Goal: Contribute content: Contribute content

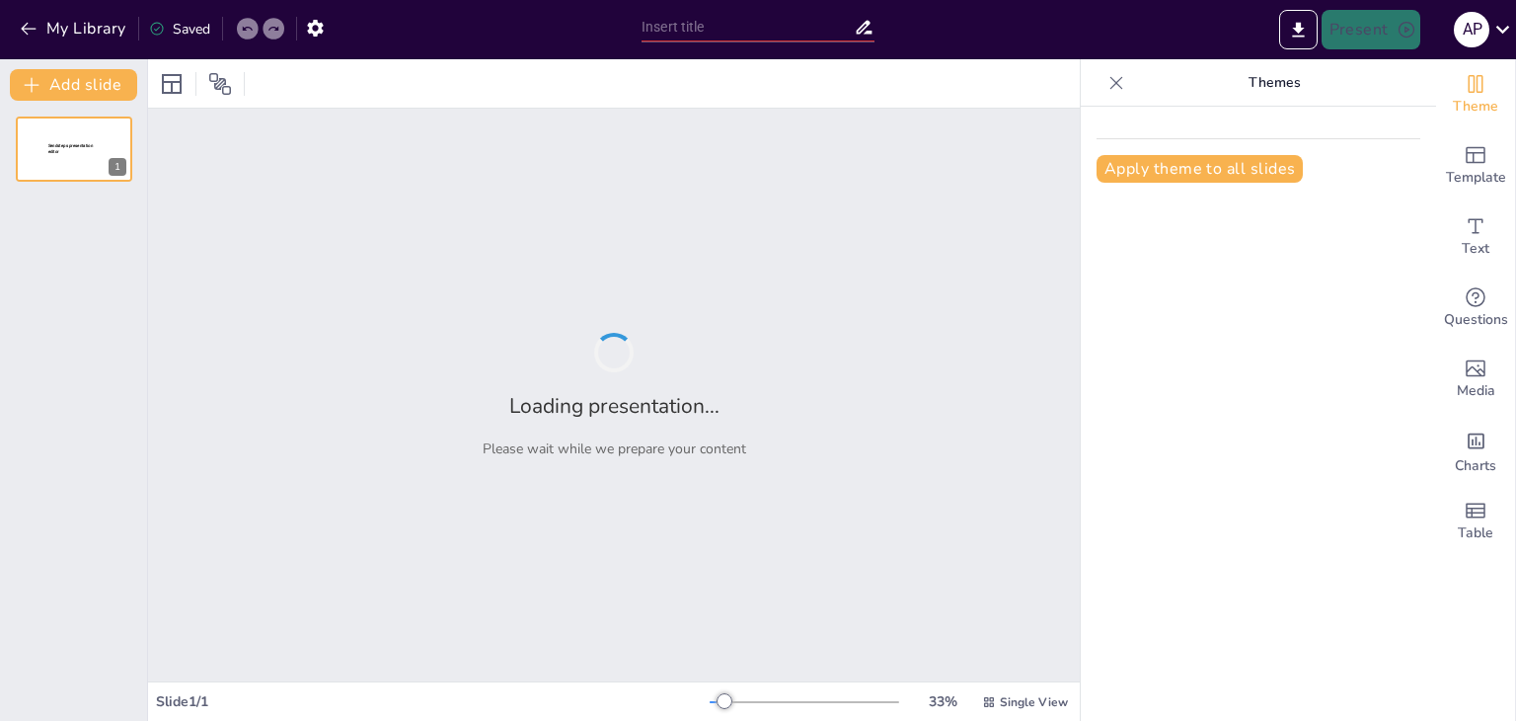
type input "Radicación de Números Enteros: Conceptos y Ejercicios"
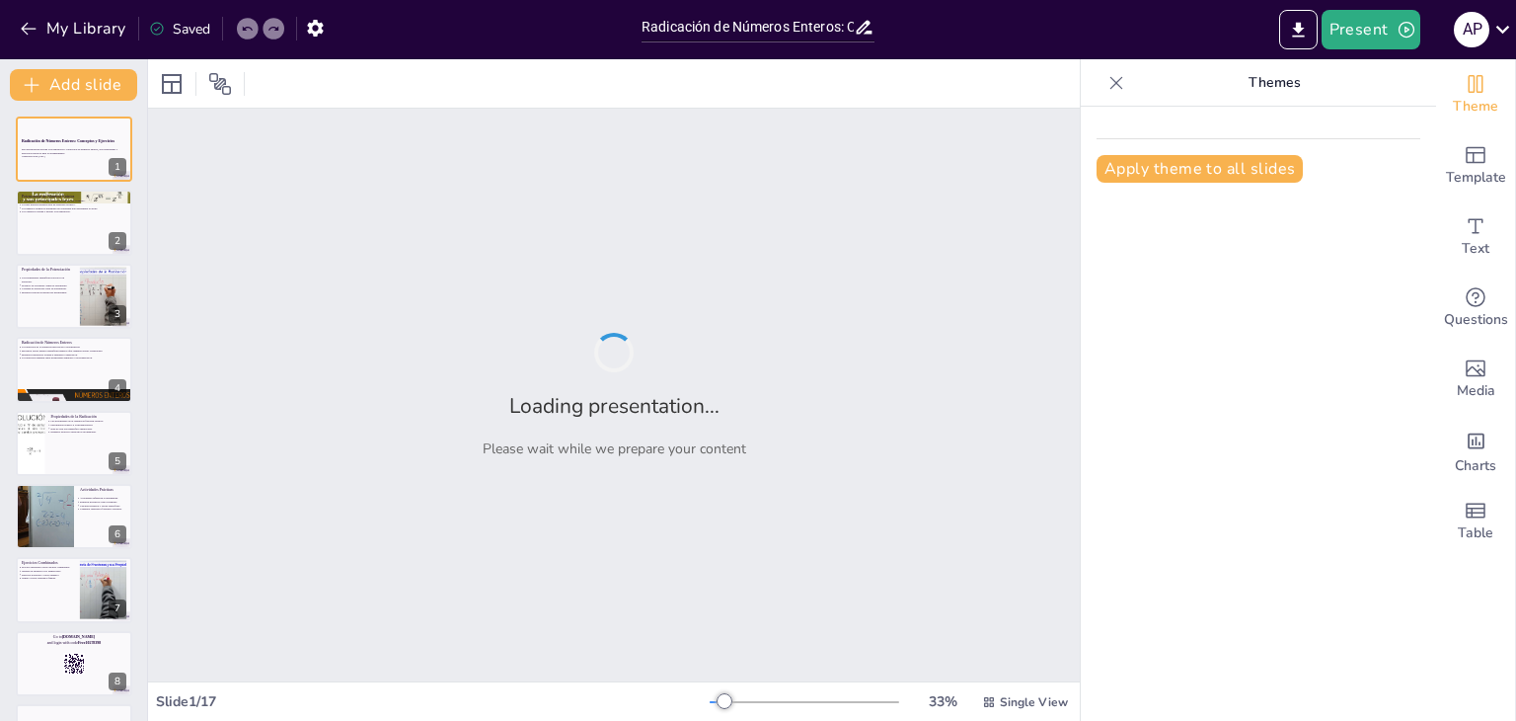
checkbox input "true"
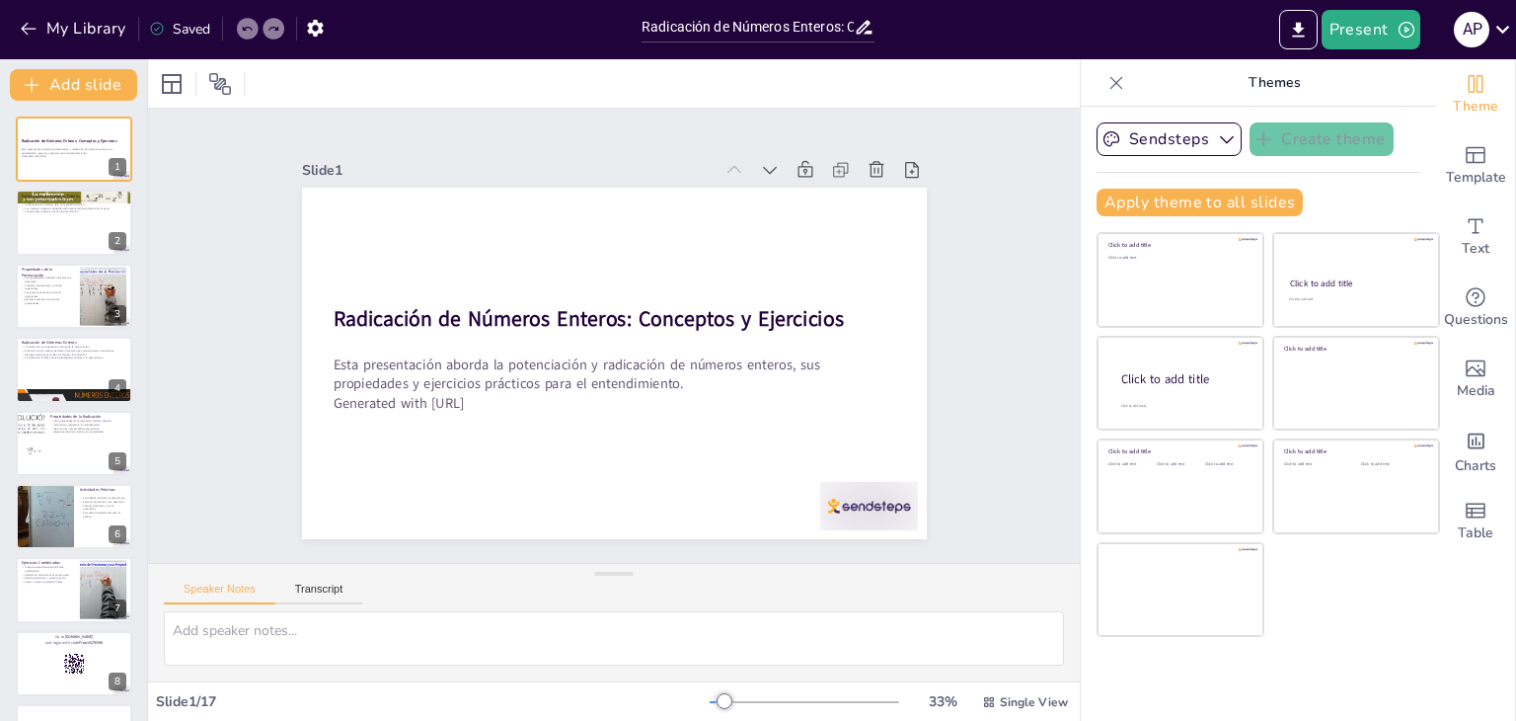
checkbox input "true"
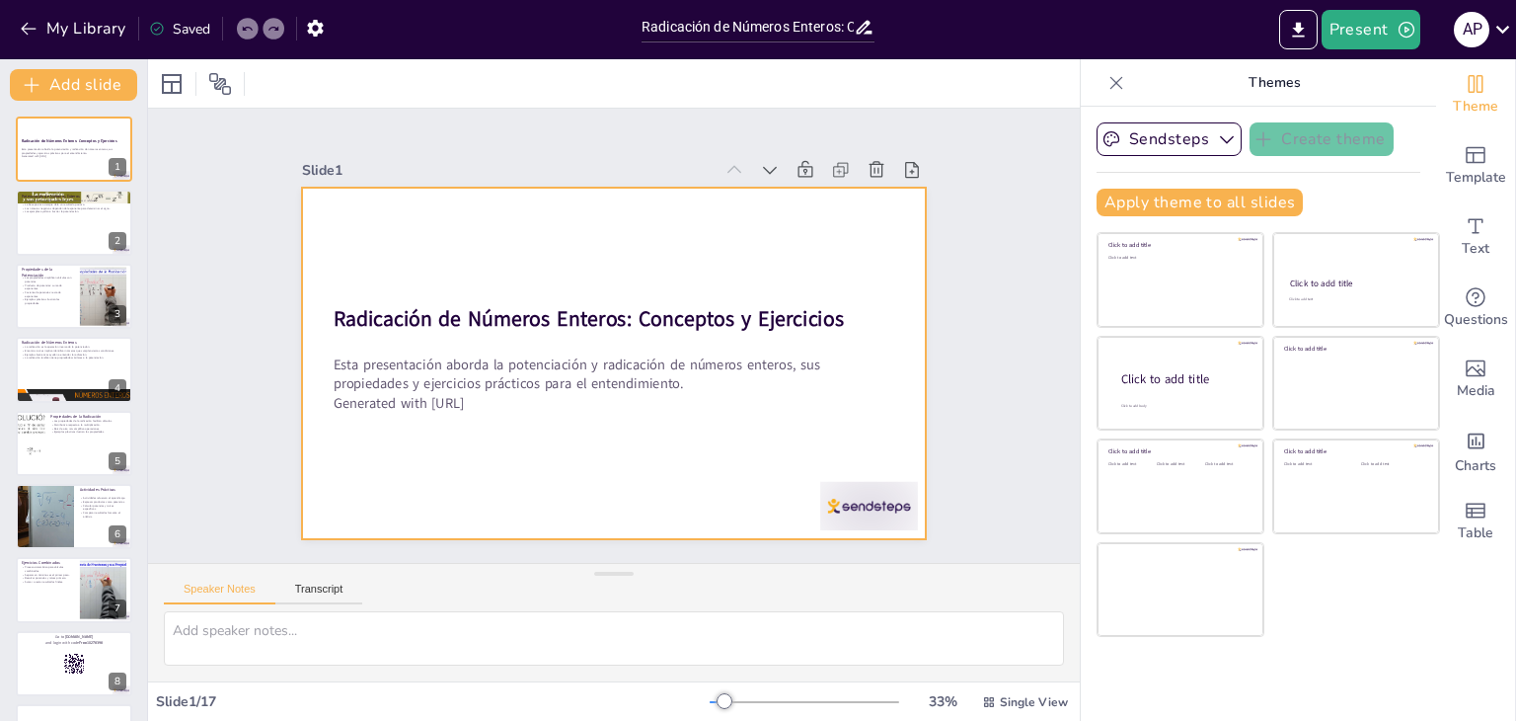
checkbox input "true"
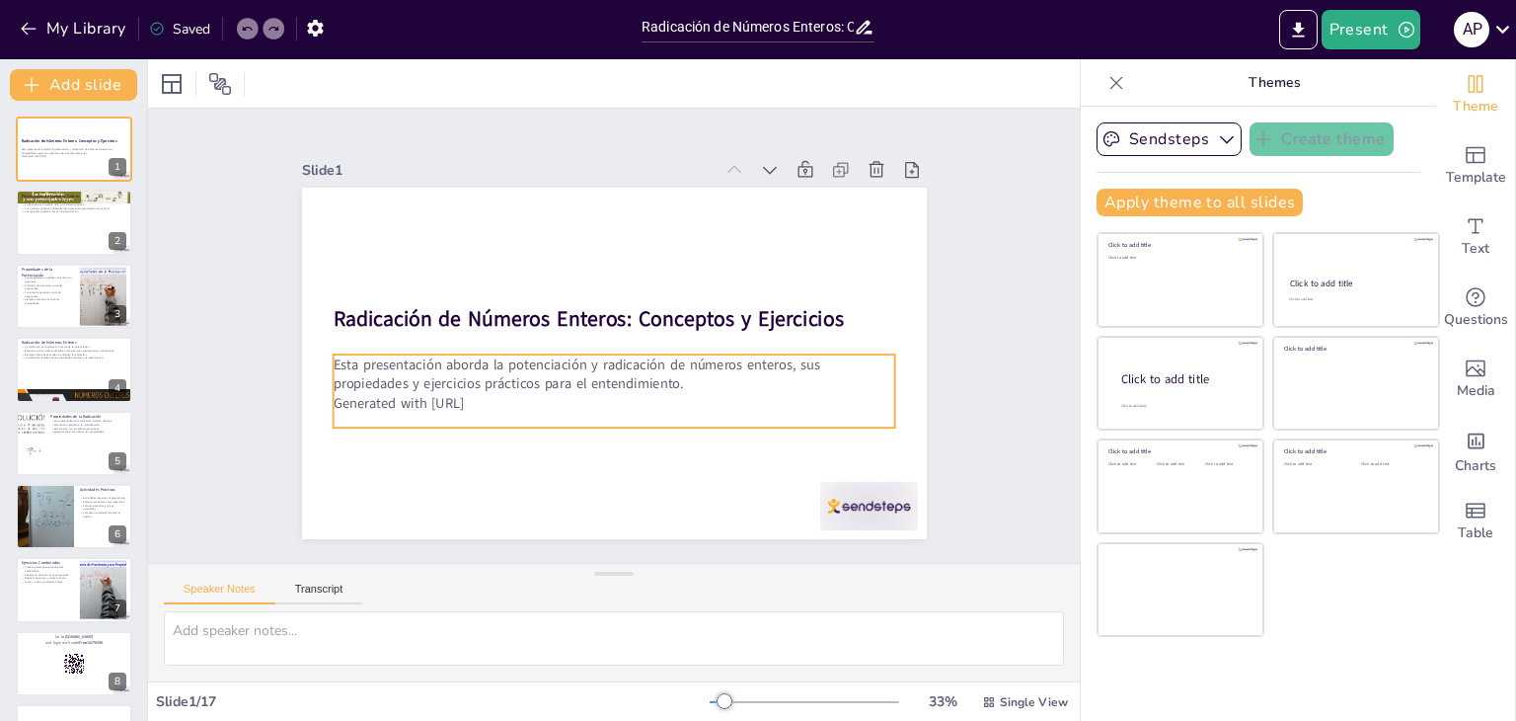
checkbox input "true"
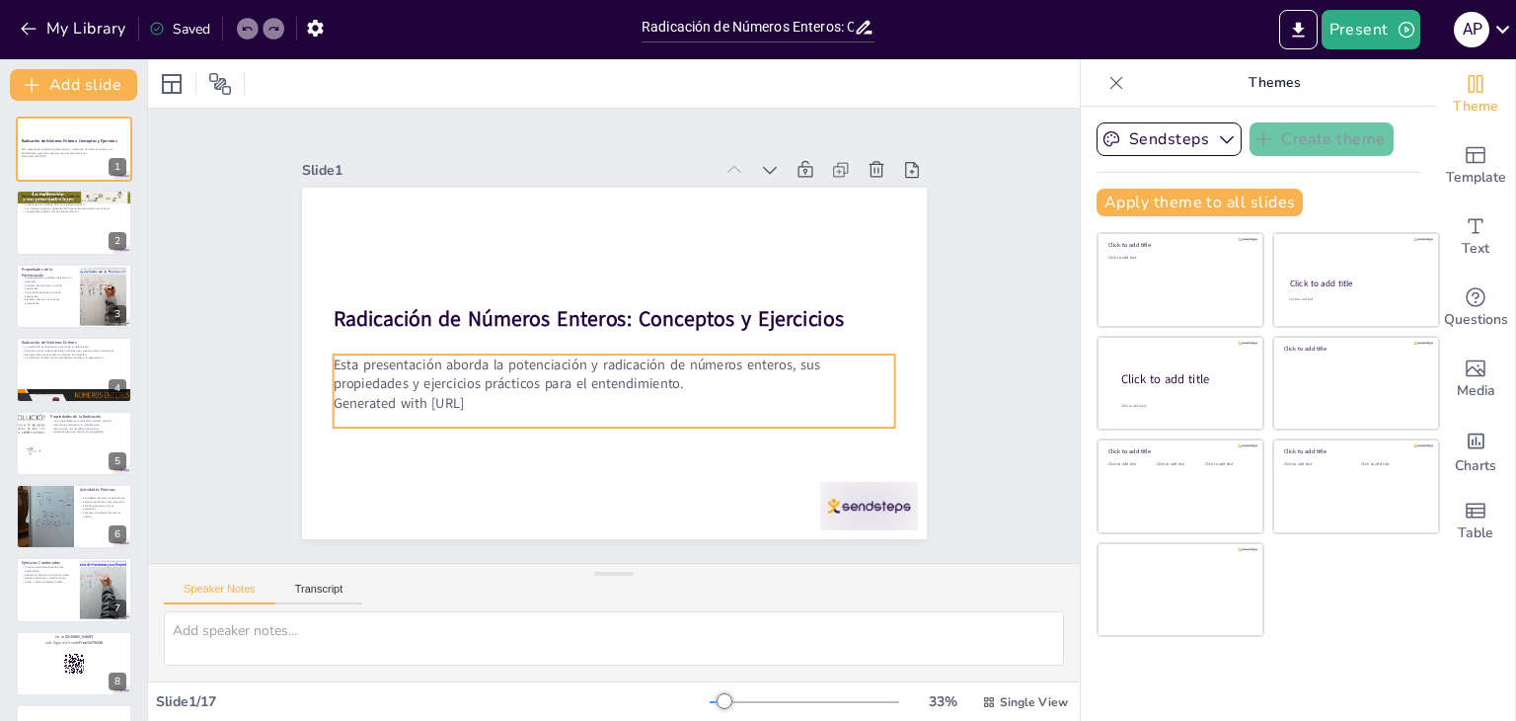
checkbox input "true"
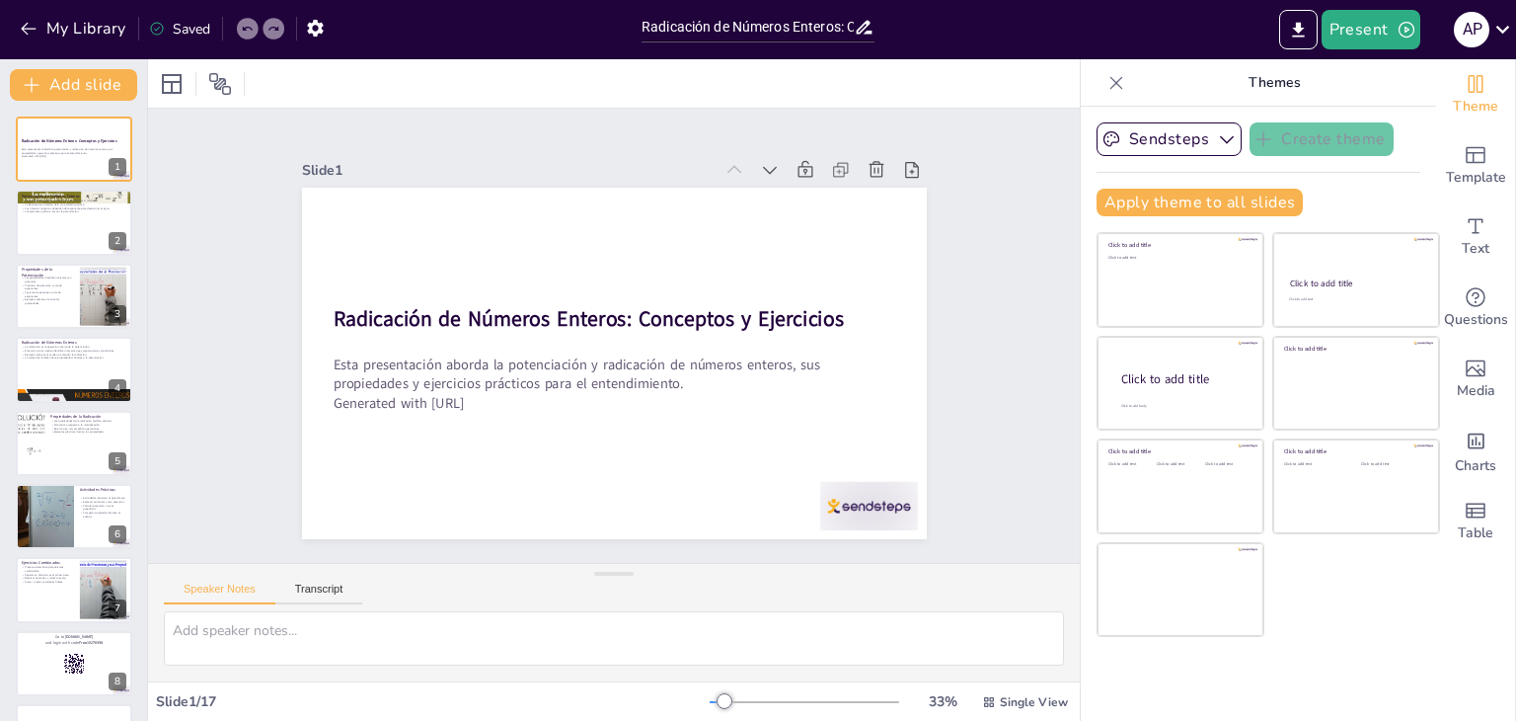
checkbox input "true"
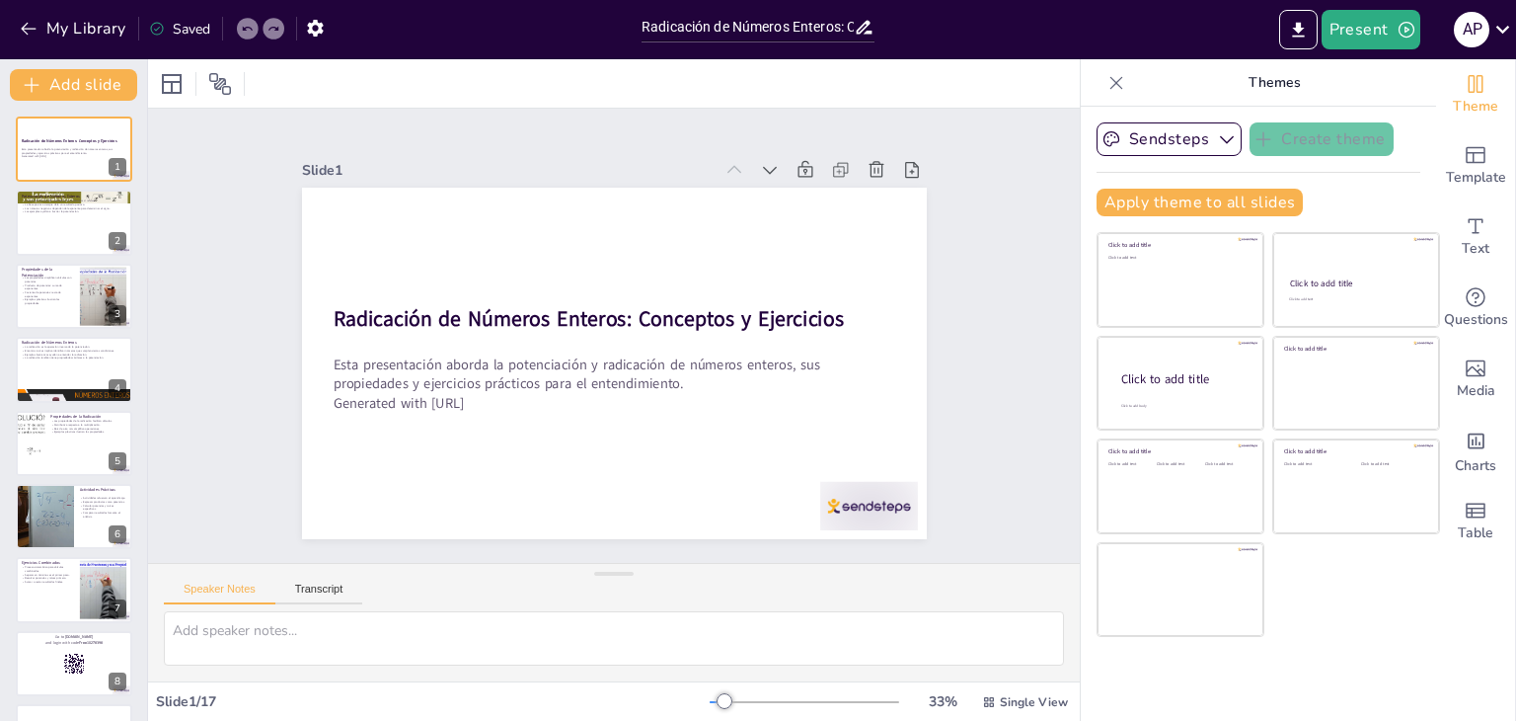
checkbox input "true"
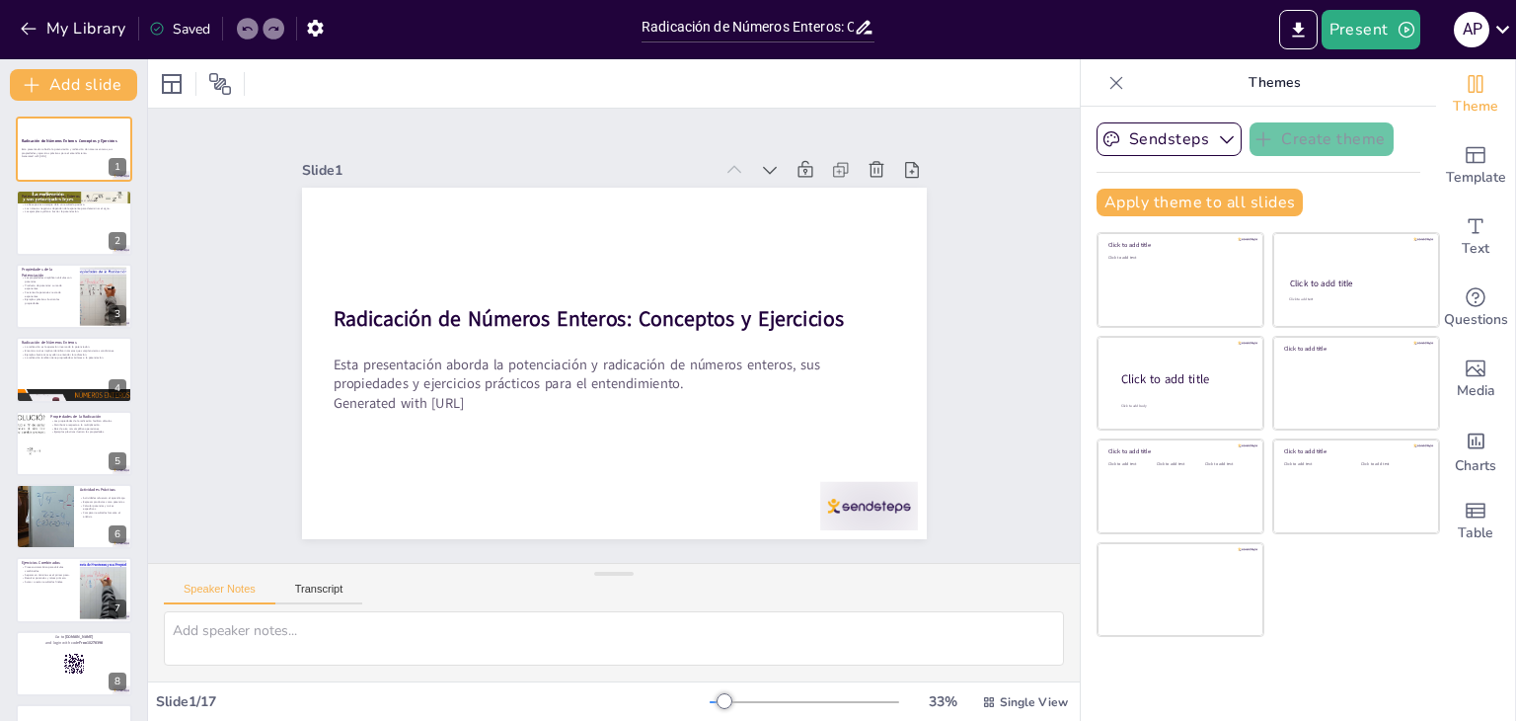
checkbox input "true"
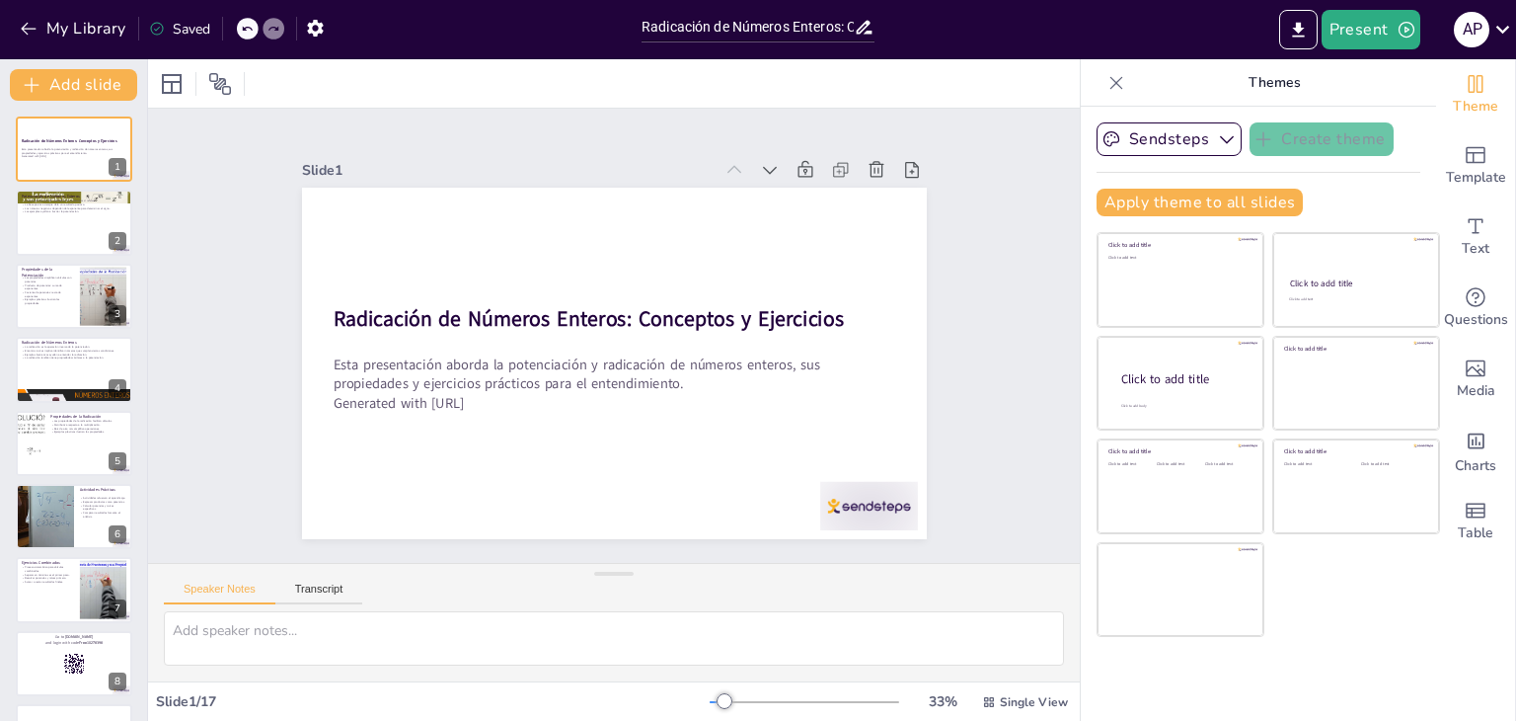
checkbox input "true"
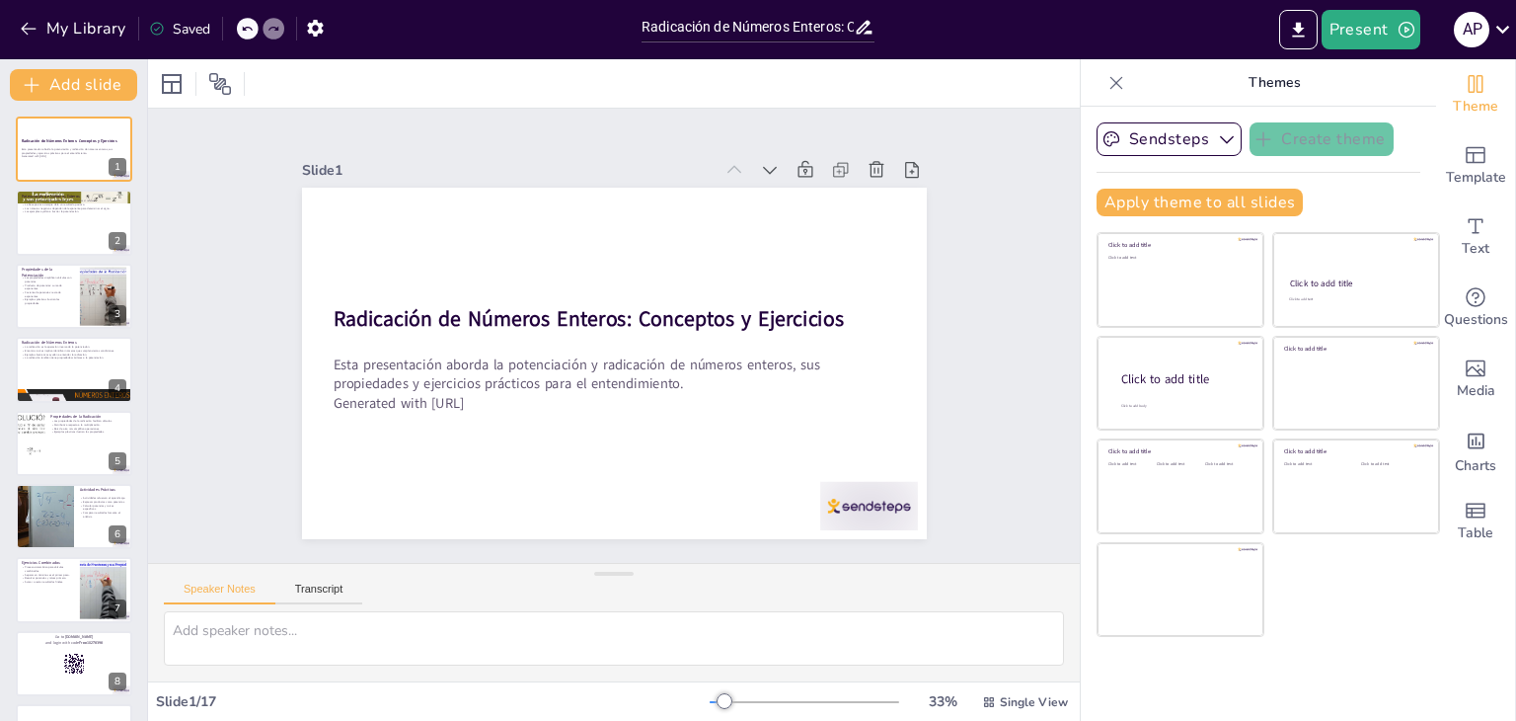
checkbox input "true"
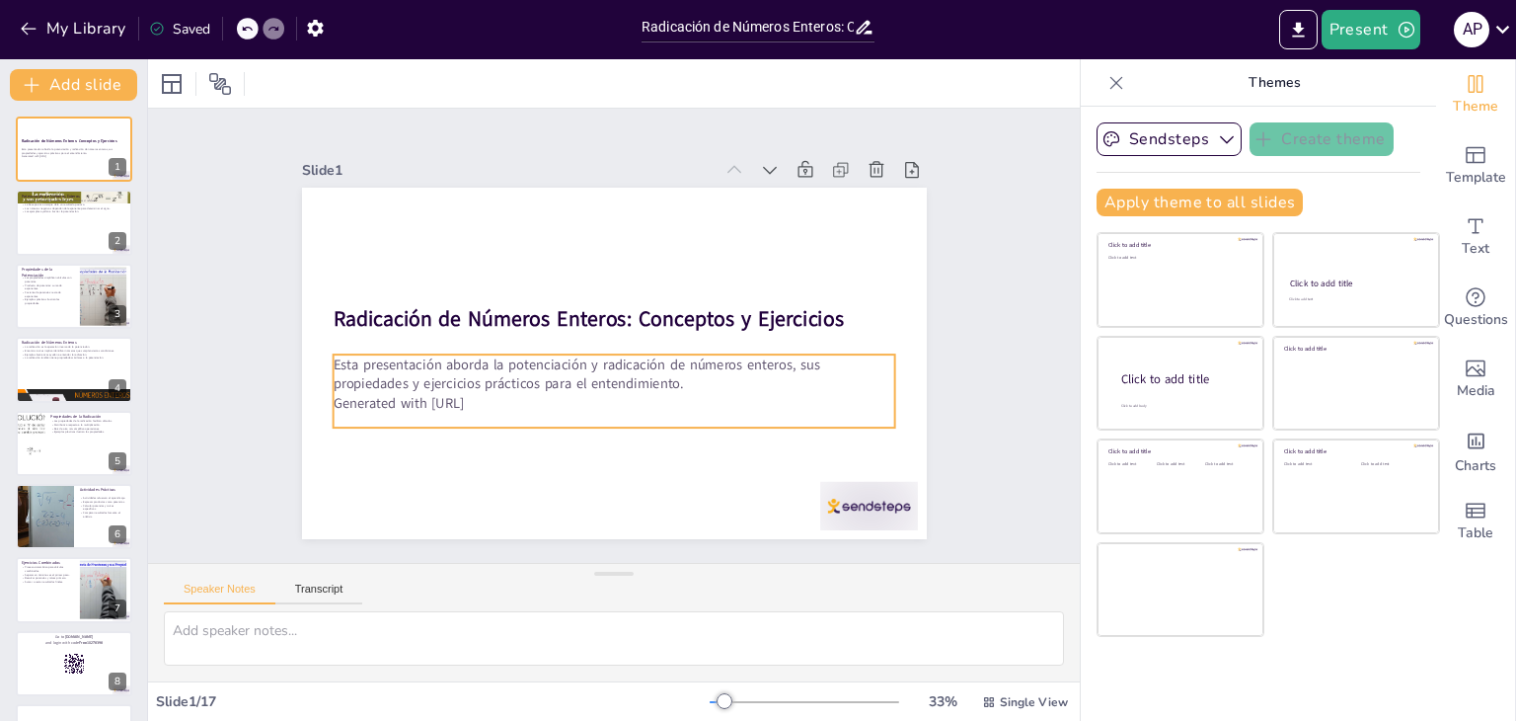
checkbox input "true"
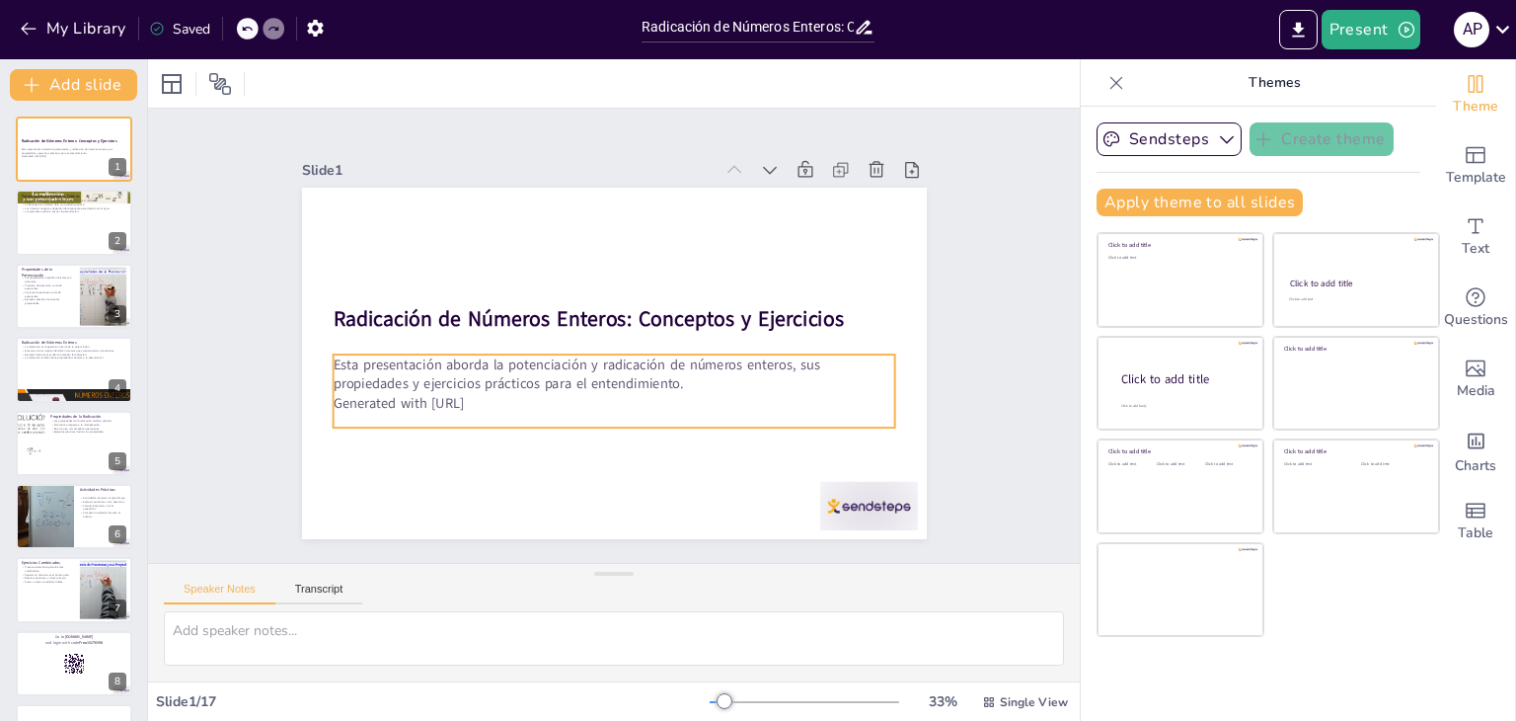
checkbox input "true"
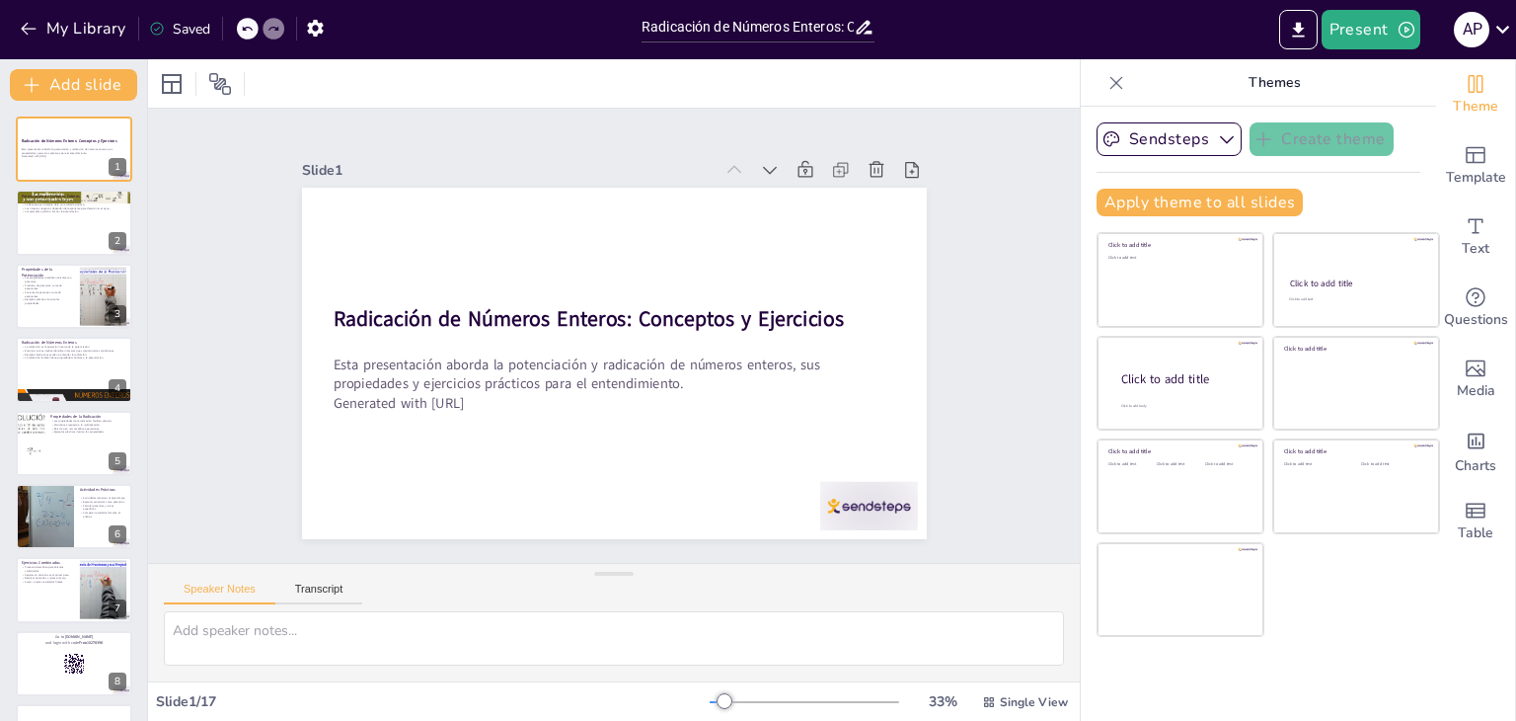
checkbox input "true"
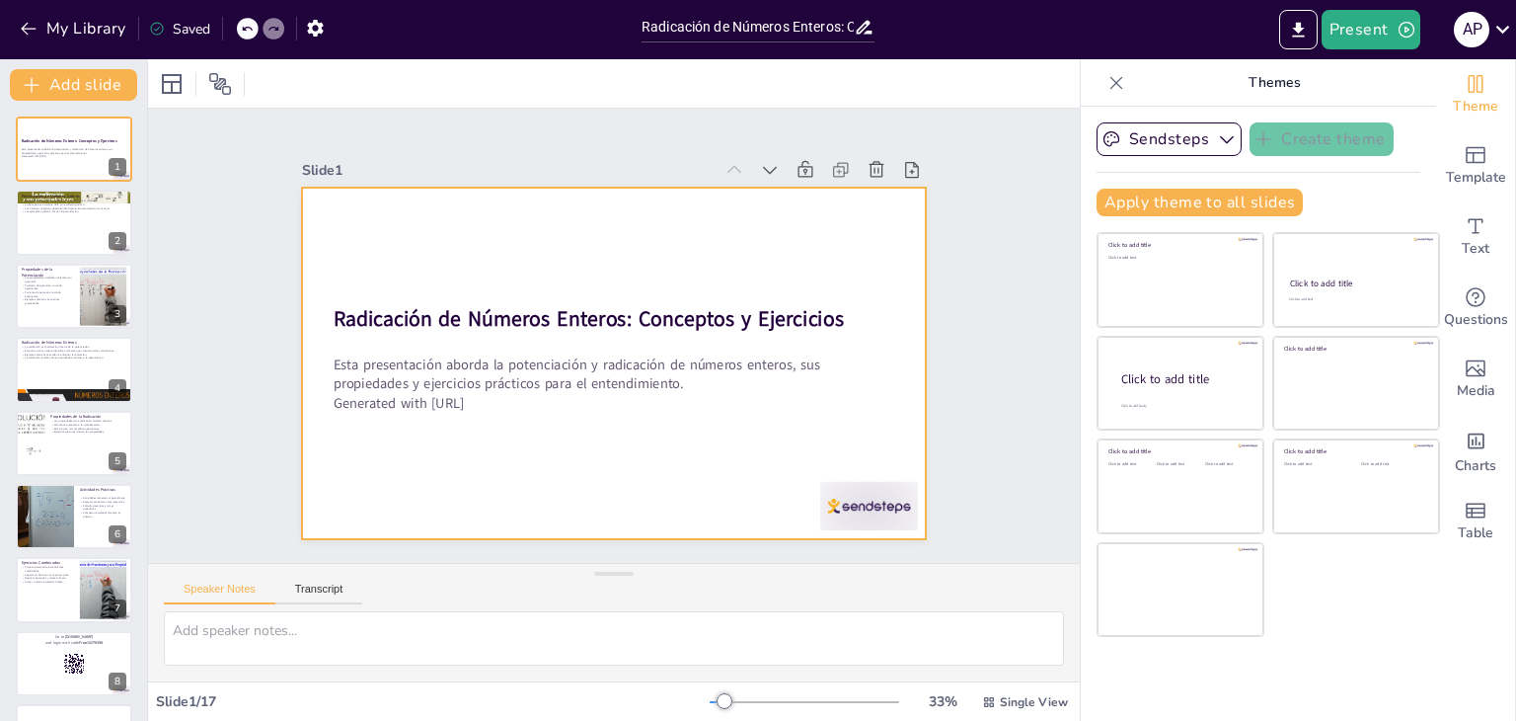
checkbox input "true"
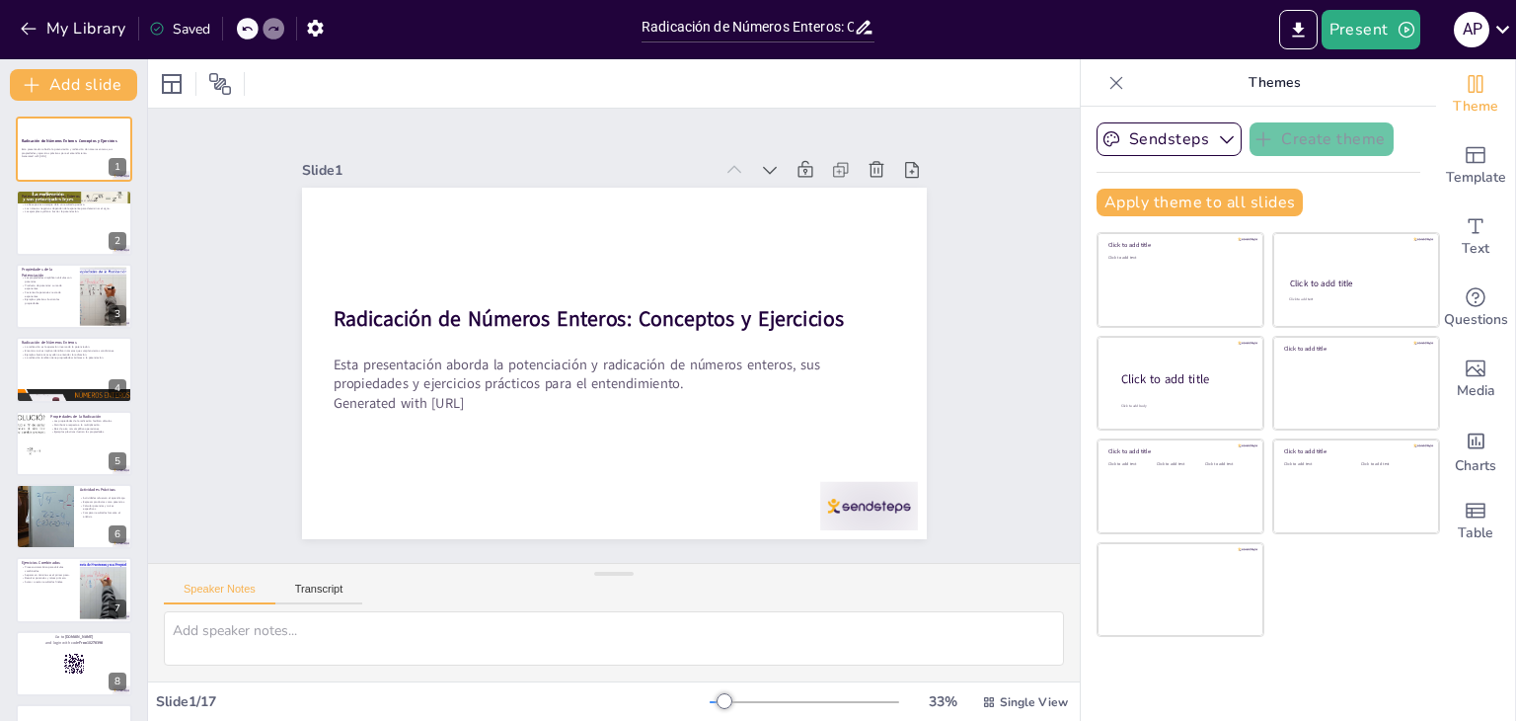
checkbox input "true"
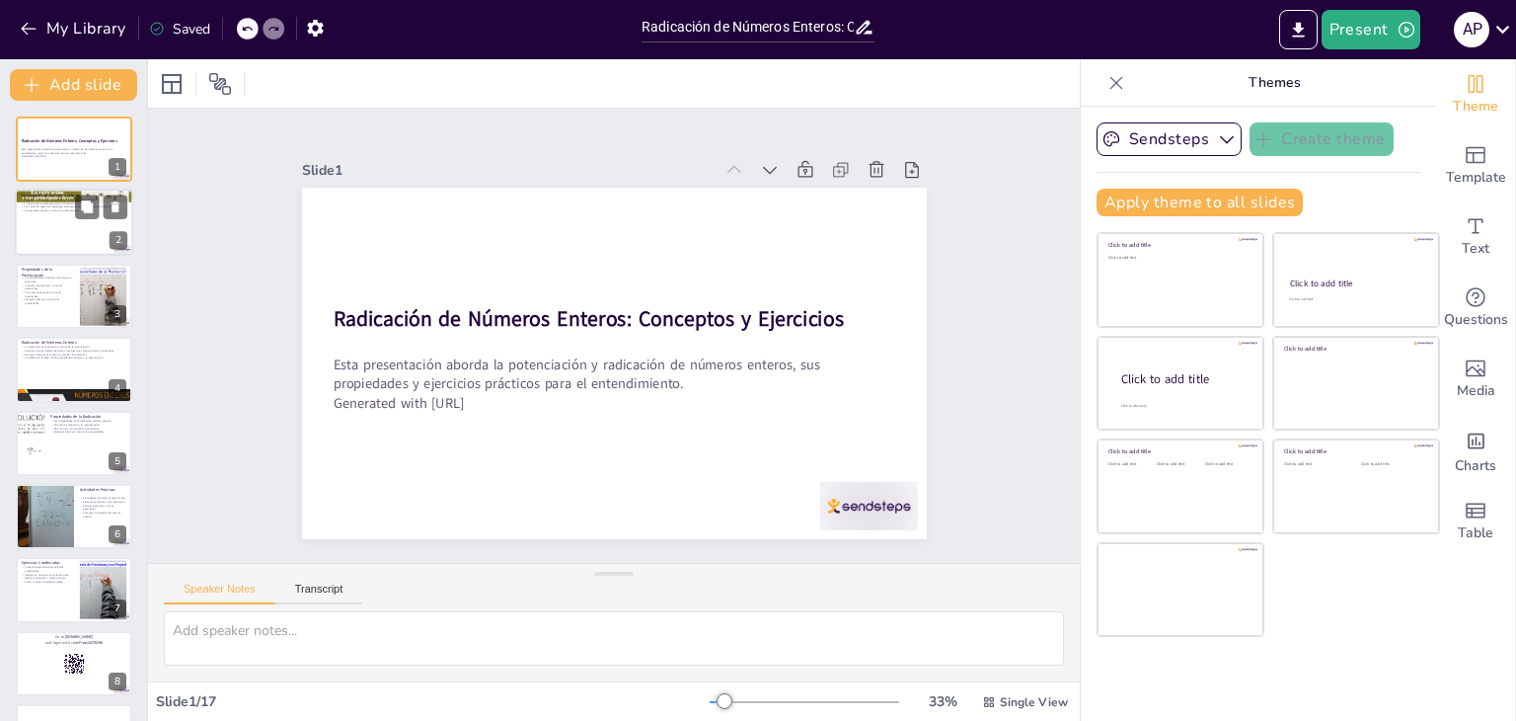
checkbox input "true"
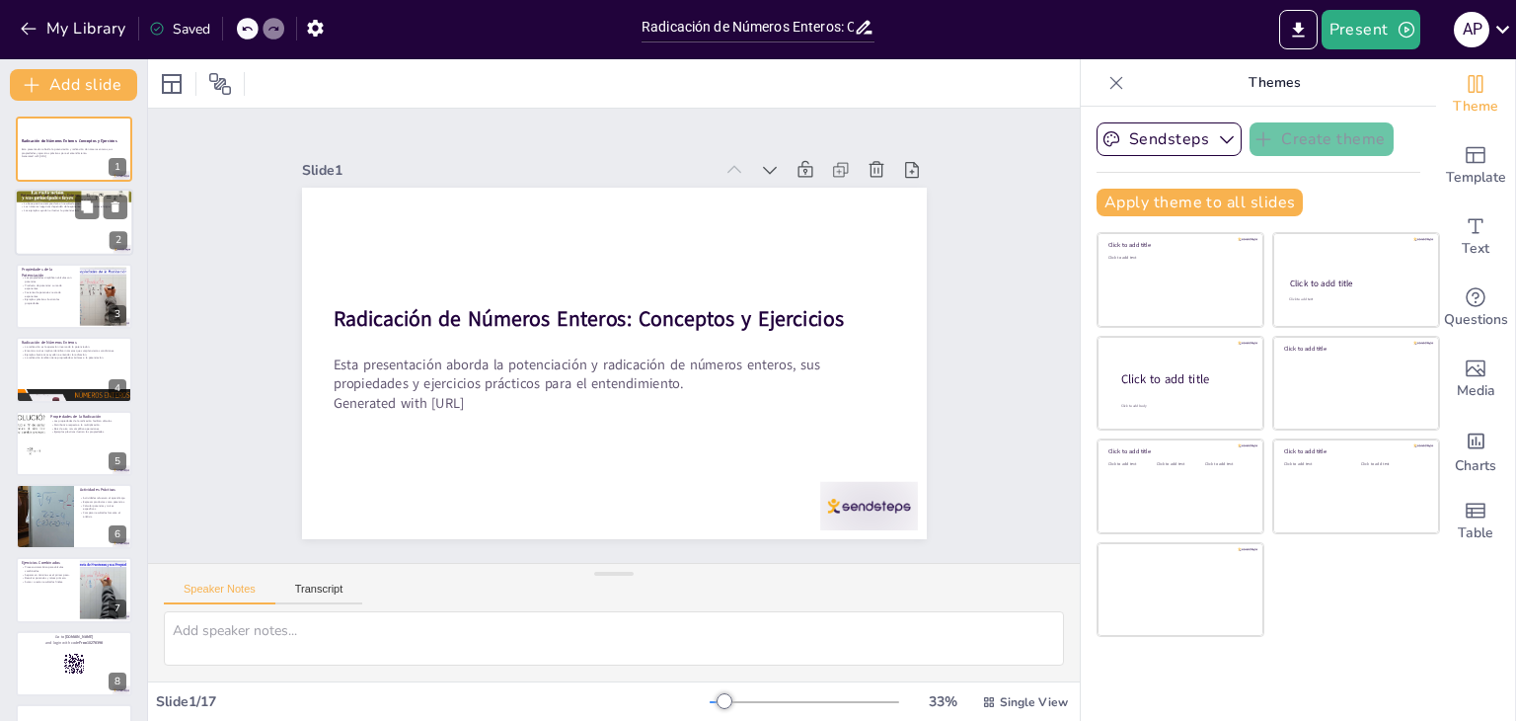
click at [24, 223] on div at bounding box center [74, 223] width 118 height 67
type textarea "La potenciación es una operación clave en matemáticas, y entenderla es esencial…"
checkbox input "true"
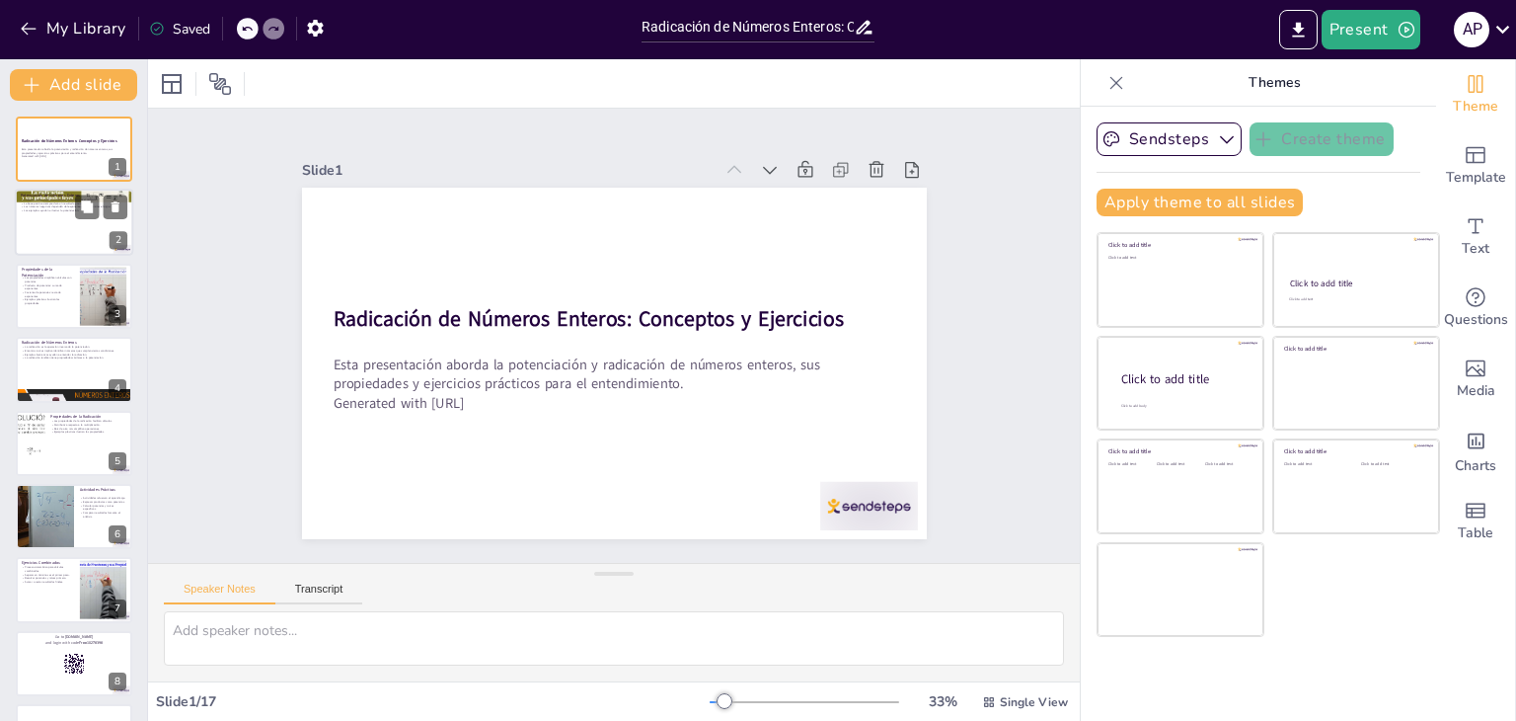
checkbox input "true"
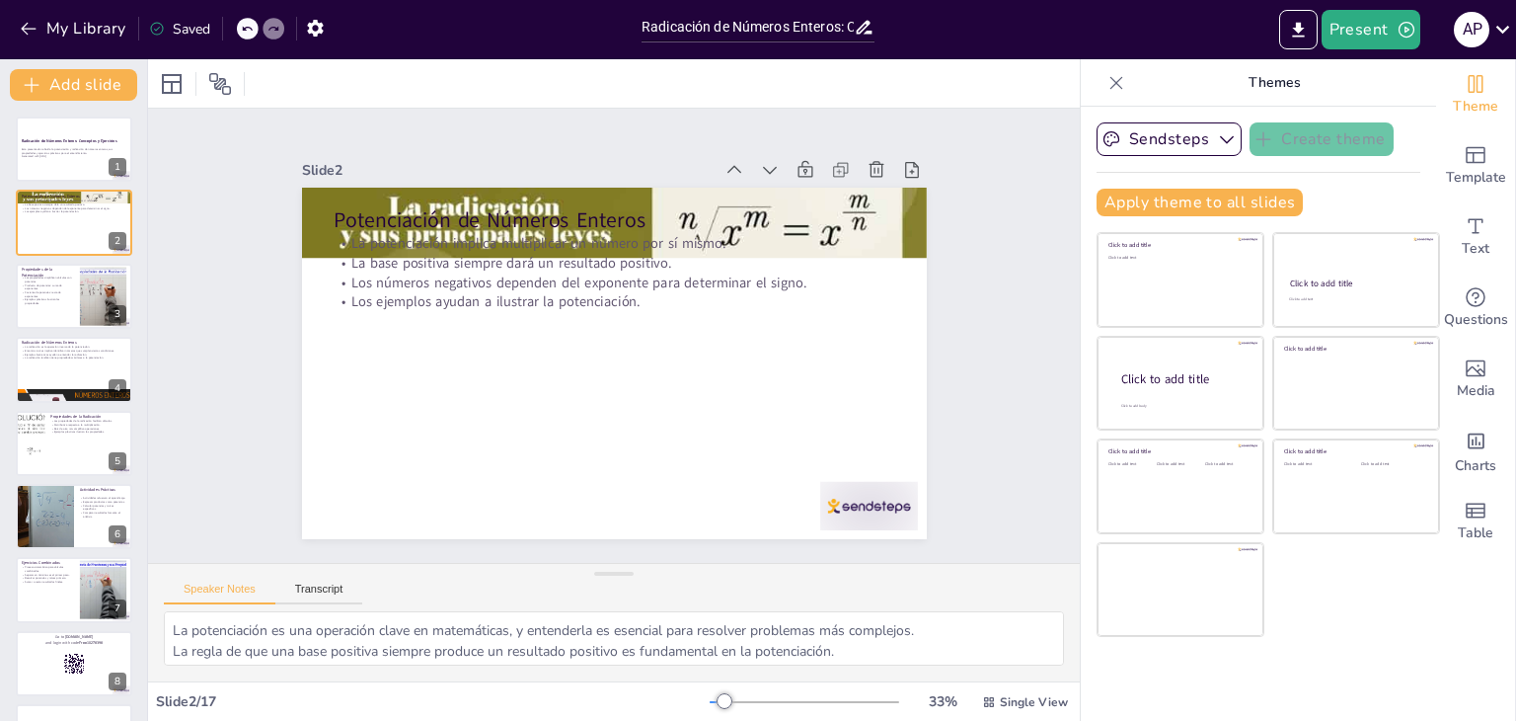
checkbox input "true"
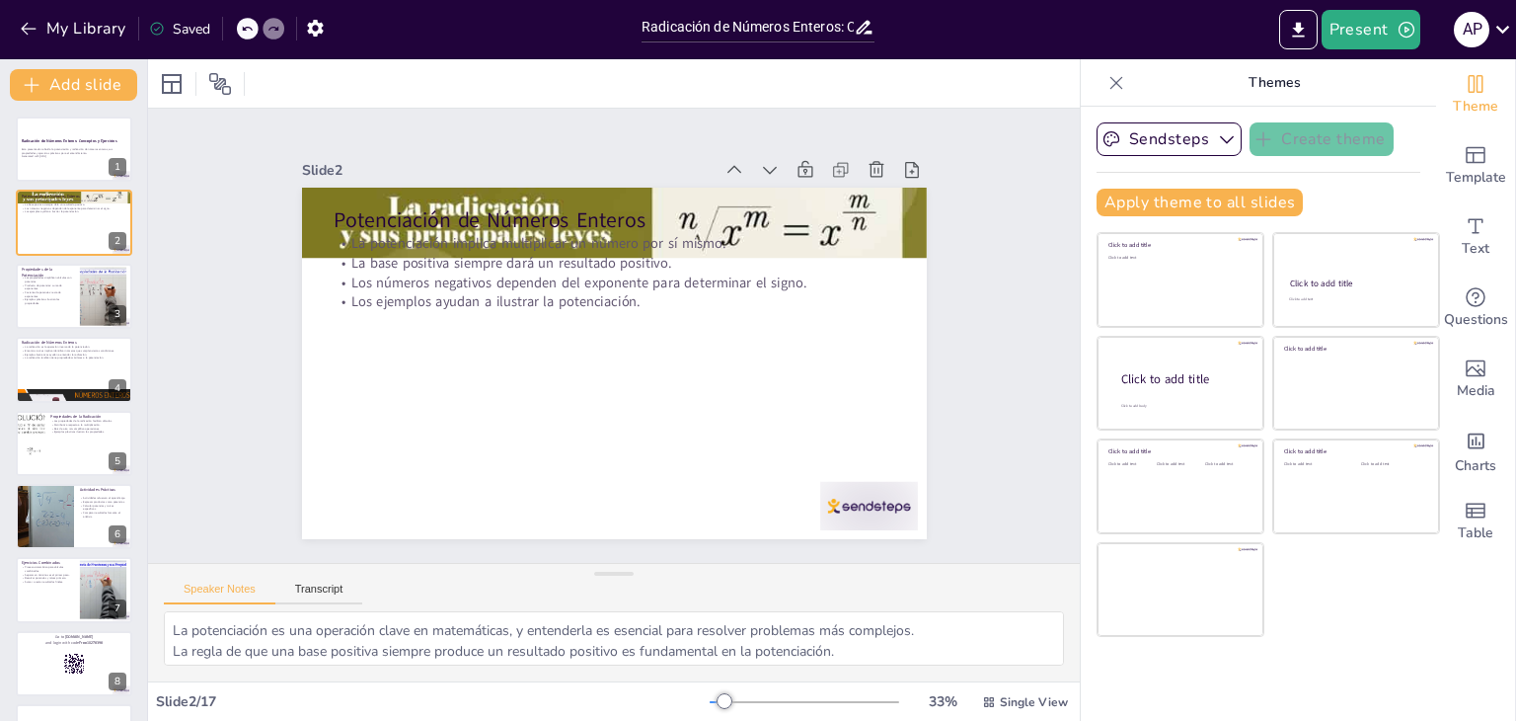
checkbox input "true"
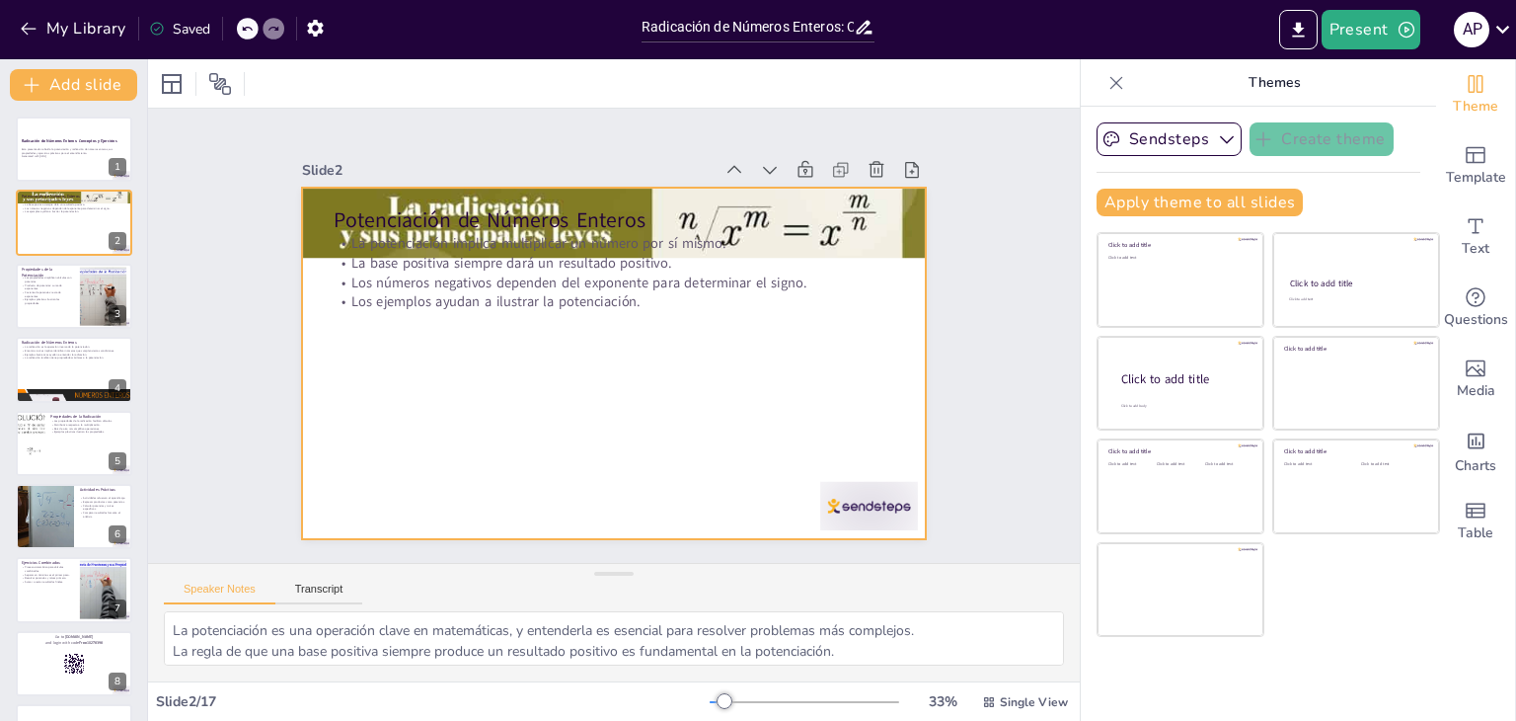
checkbox input "true"
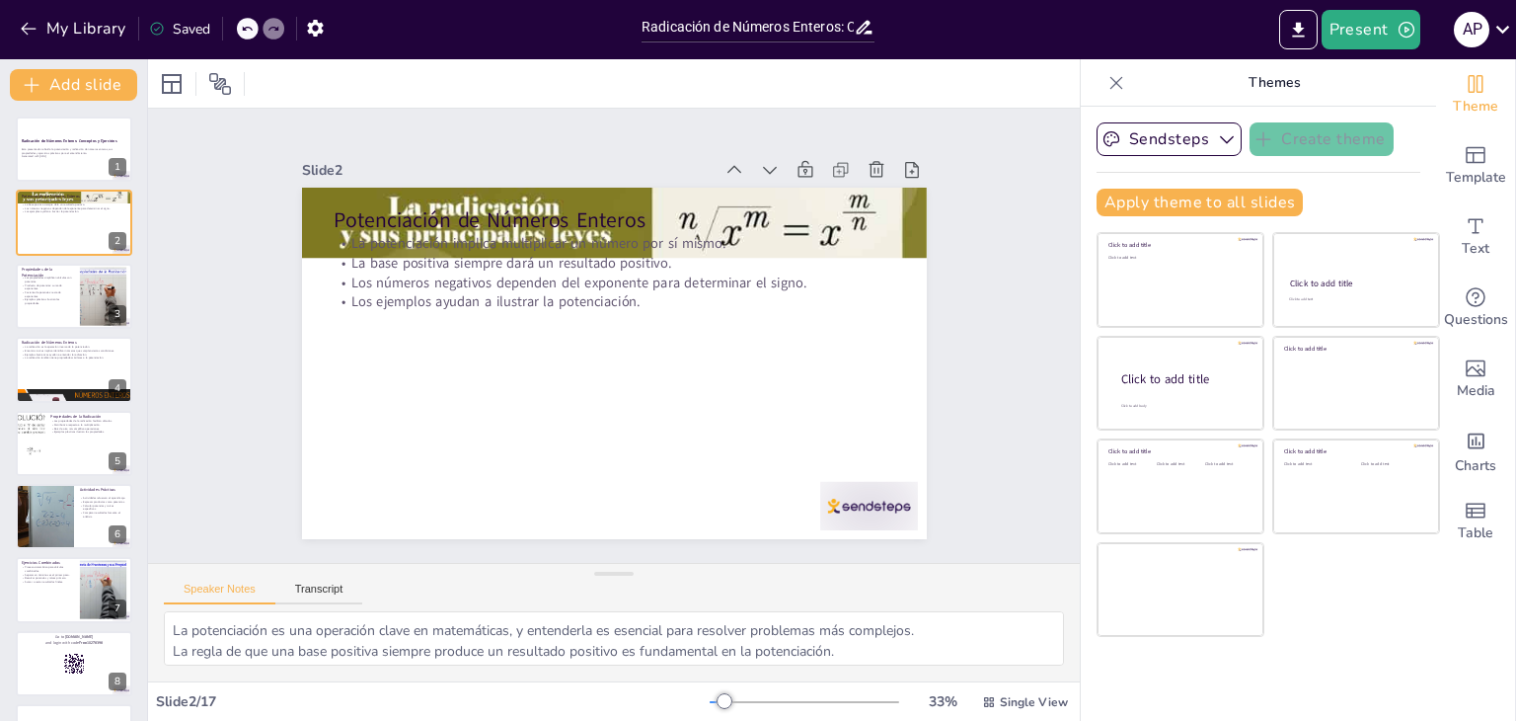
checkbox input "true"
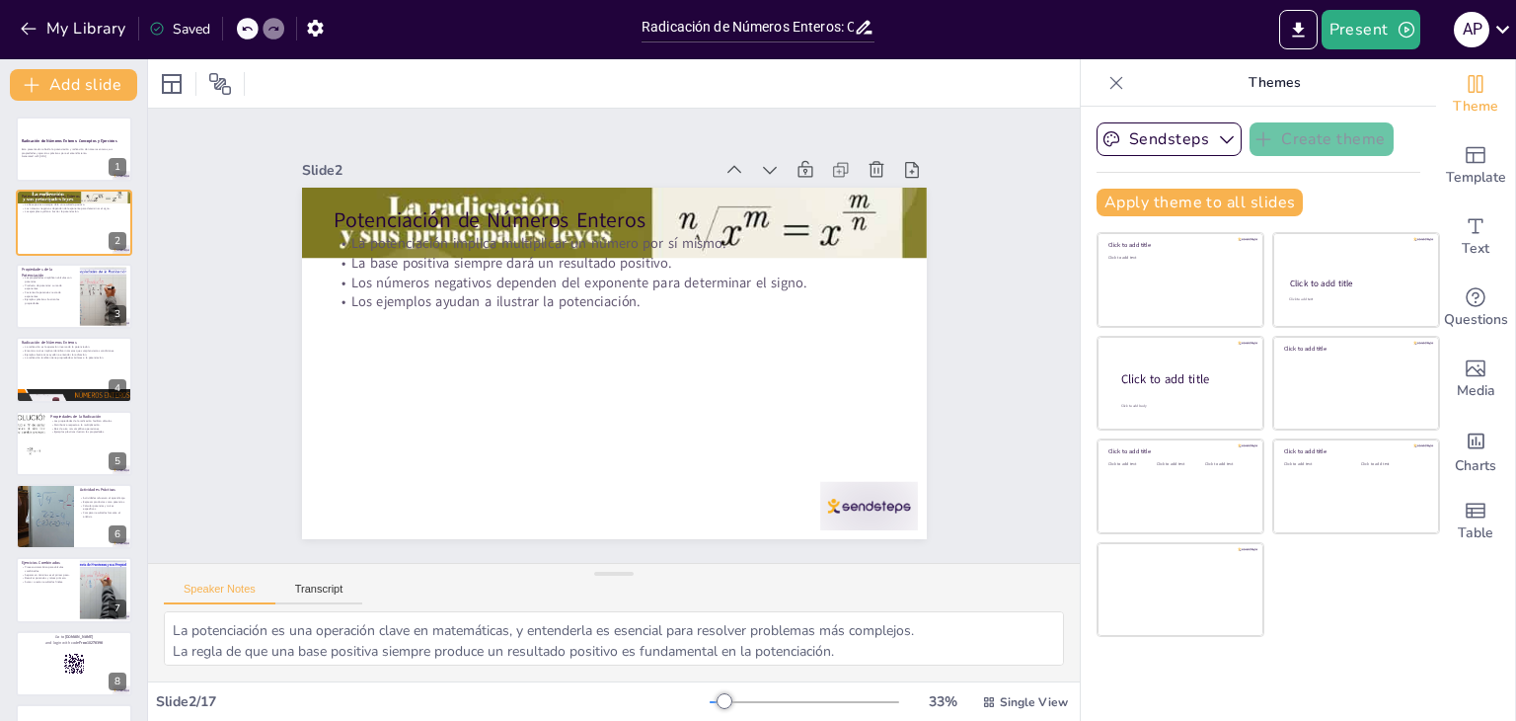
checkbox input "true"
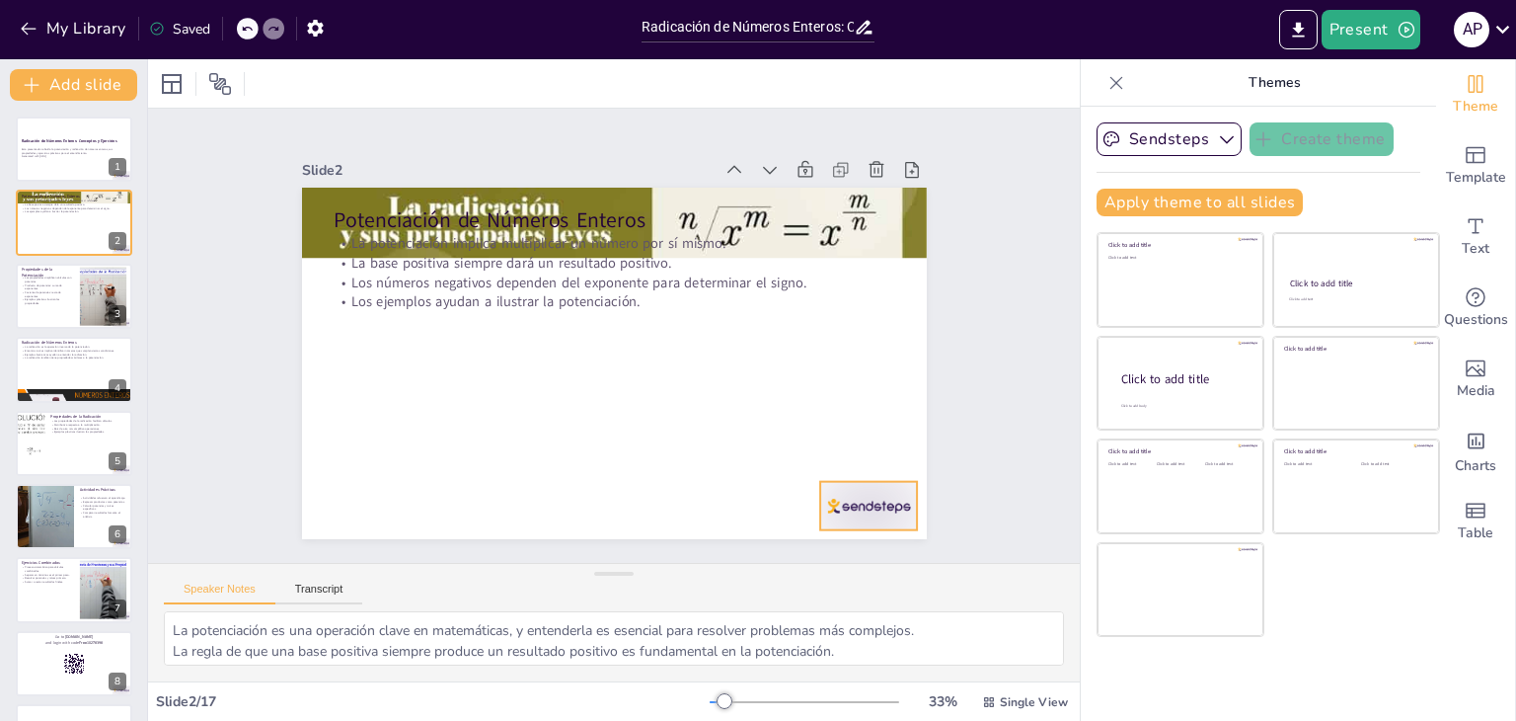
checkbox input "true"
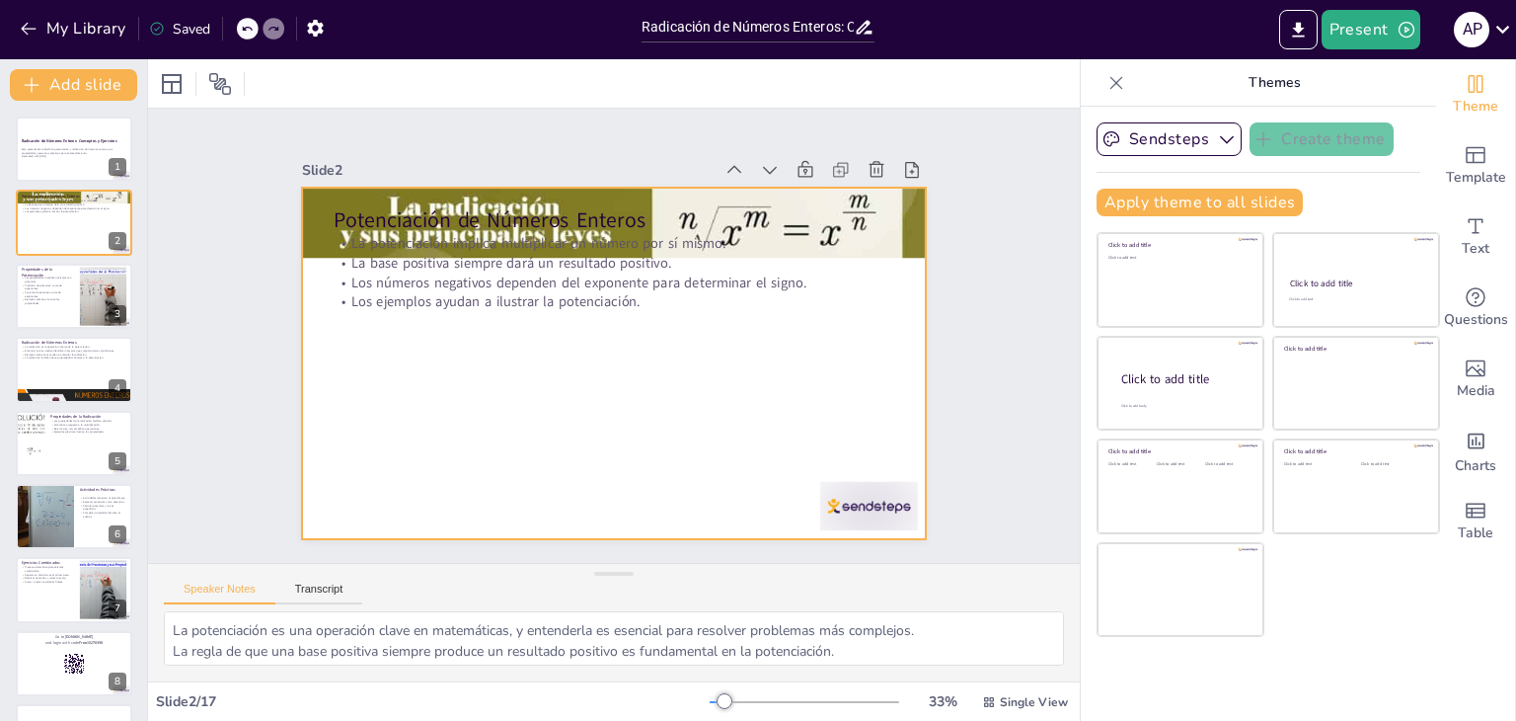
checkbox input "true"
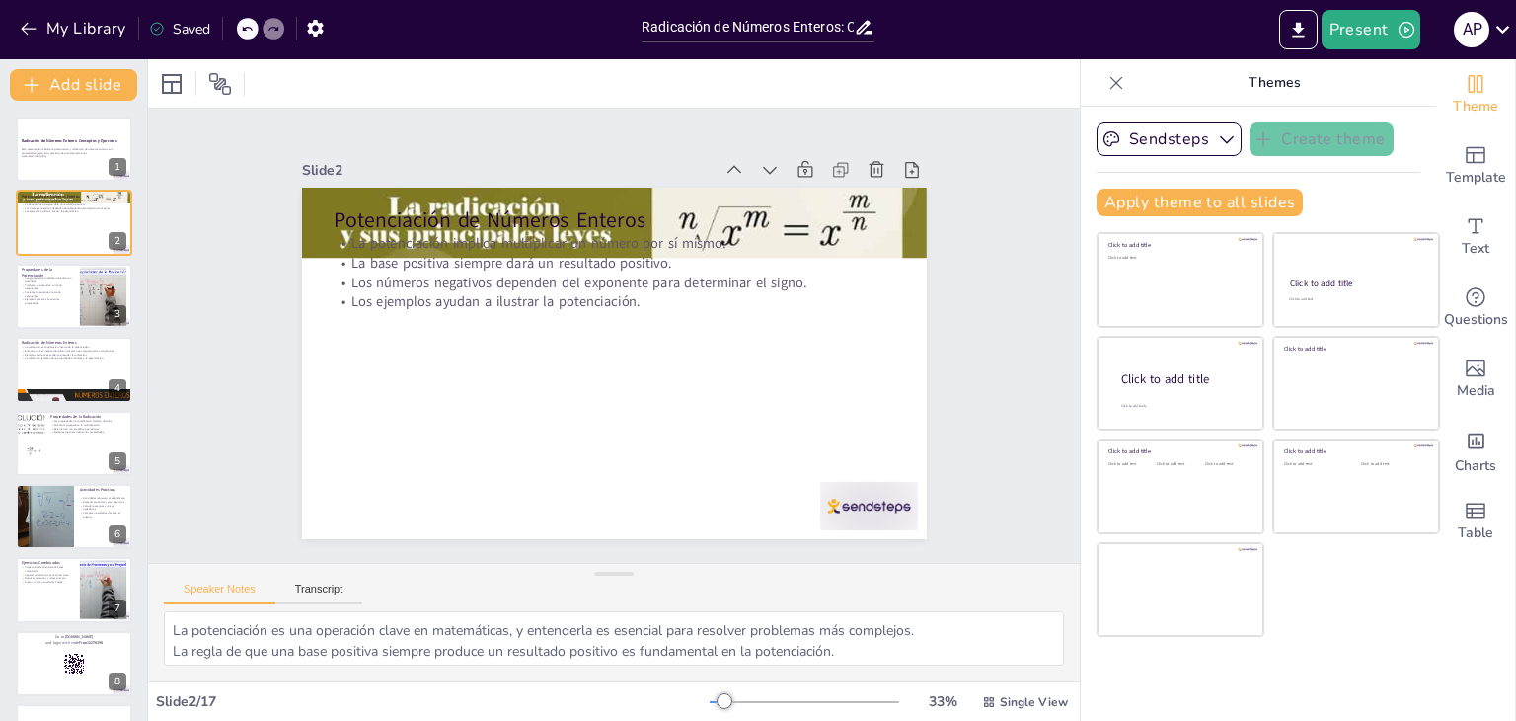
checkbox input "true"
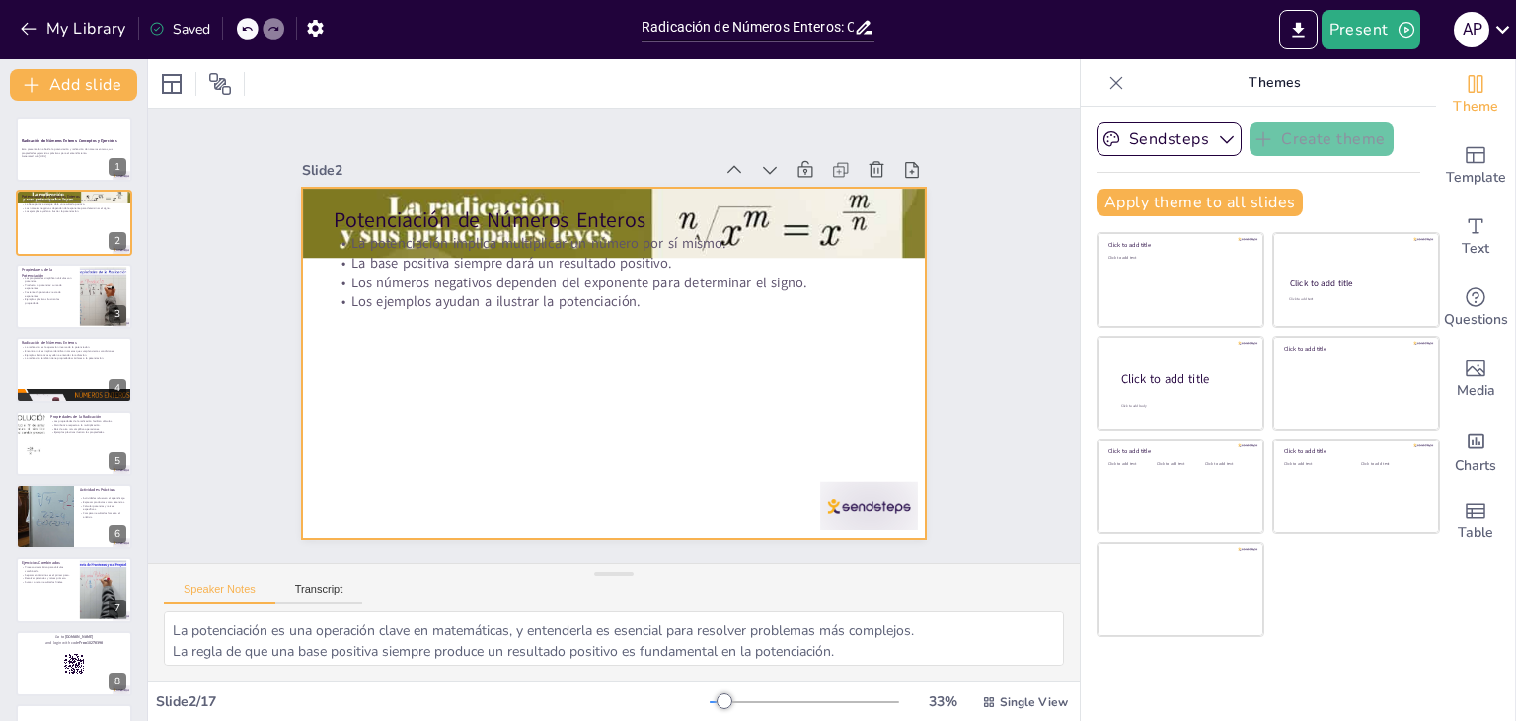
checkbox input "true"
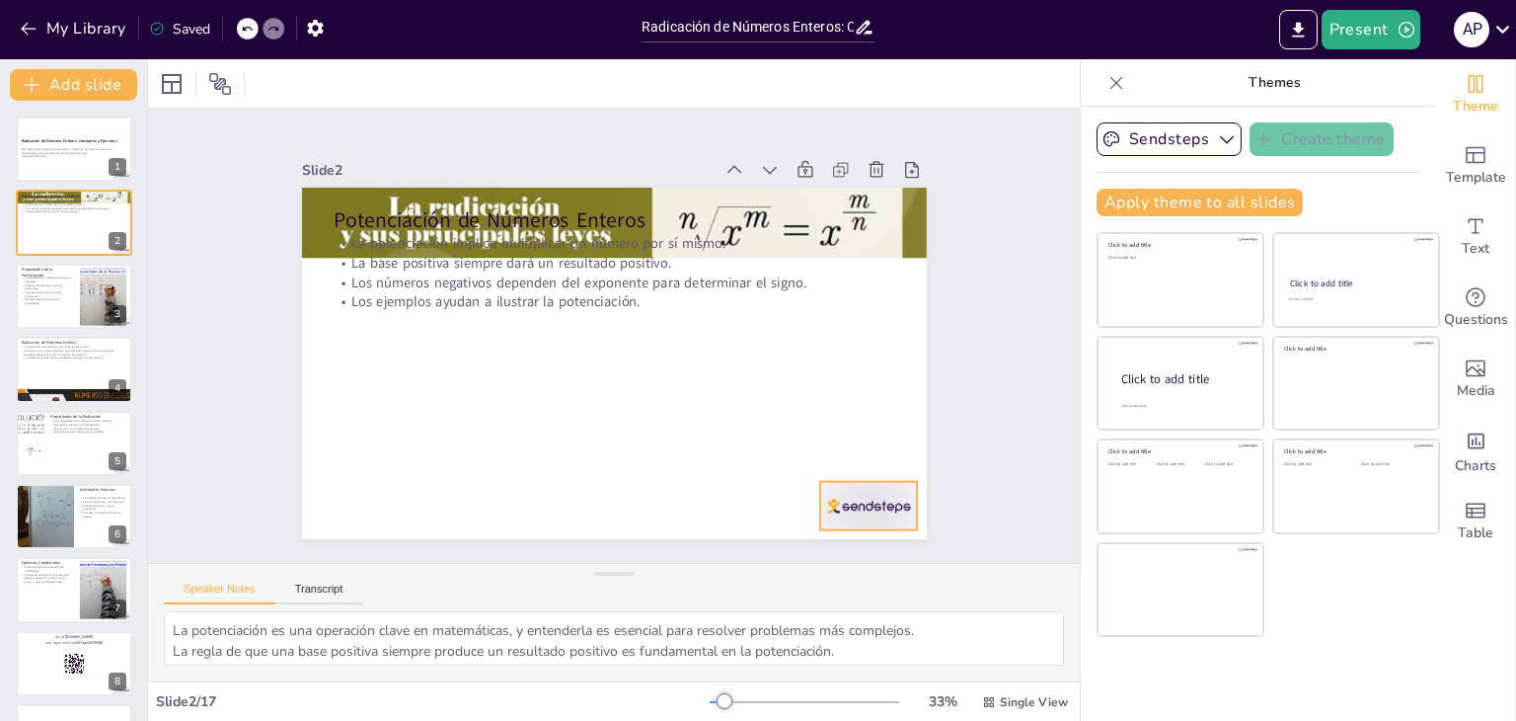
checkbox input "true"
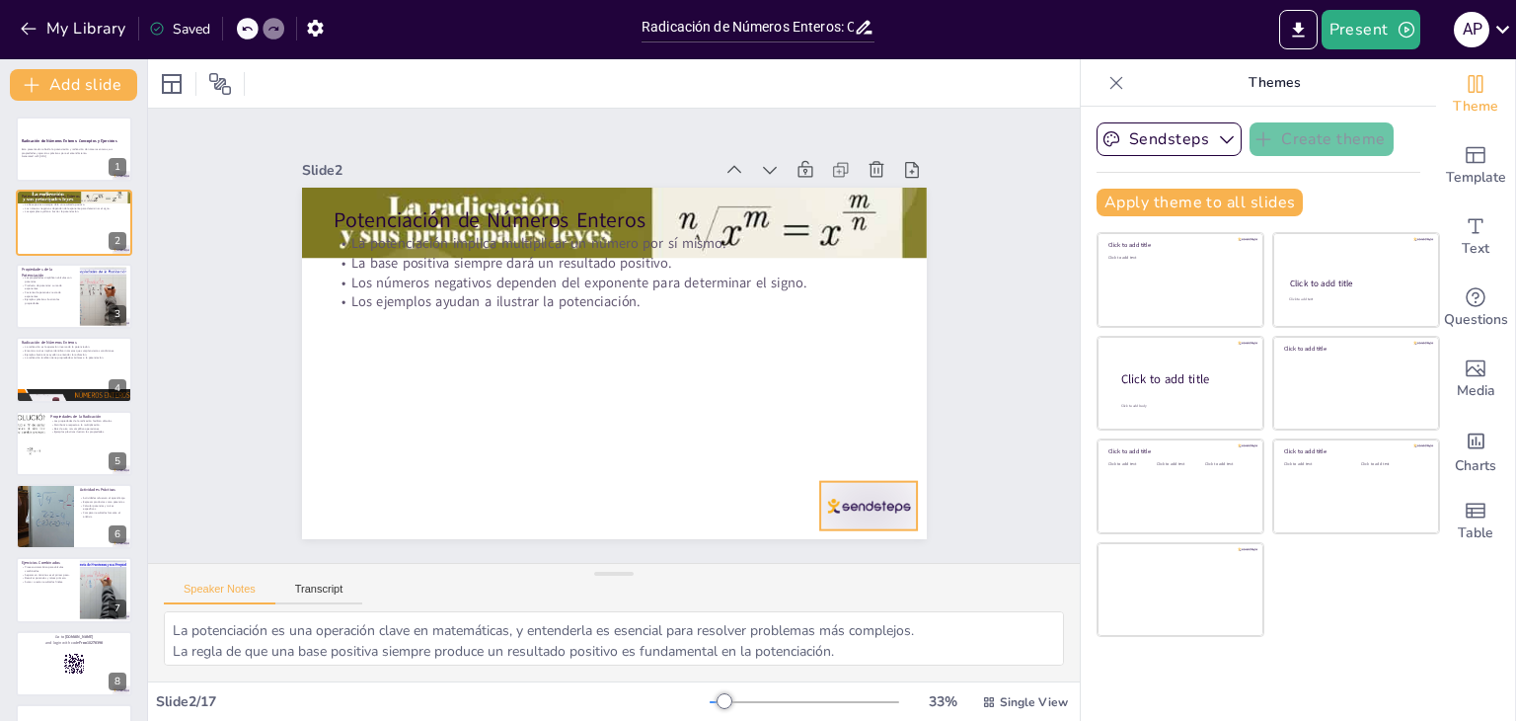
checkbox input "true"
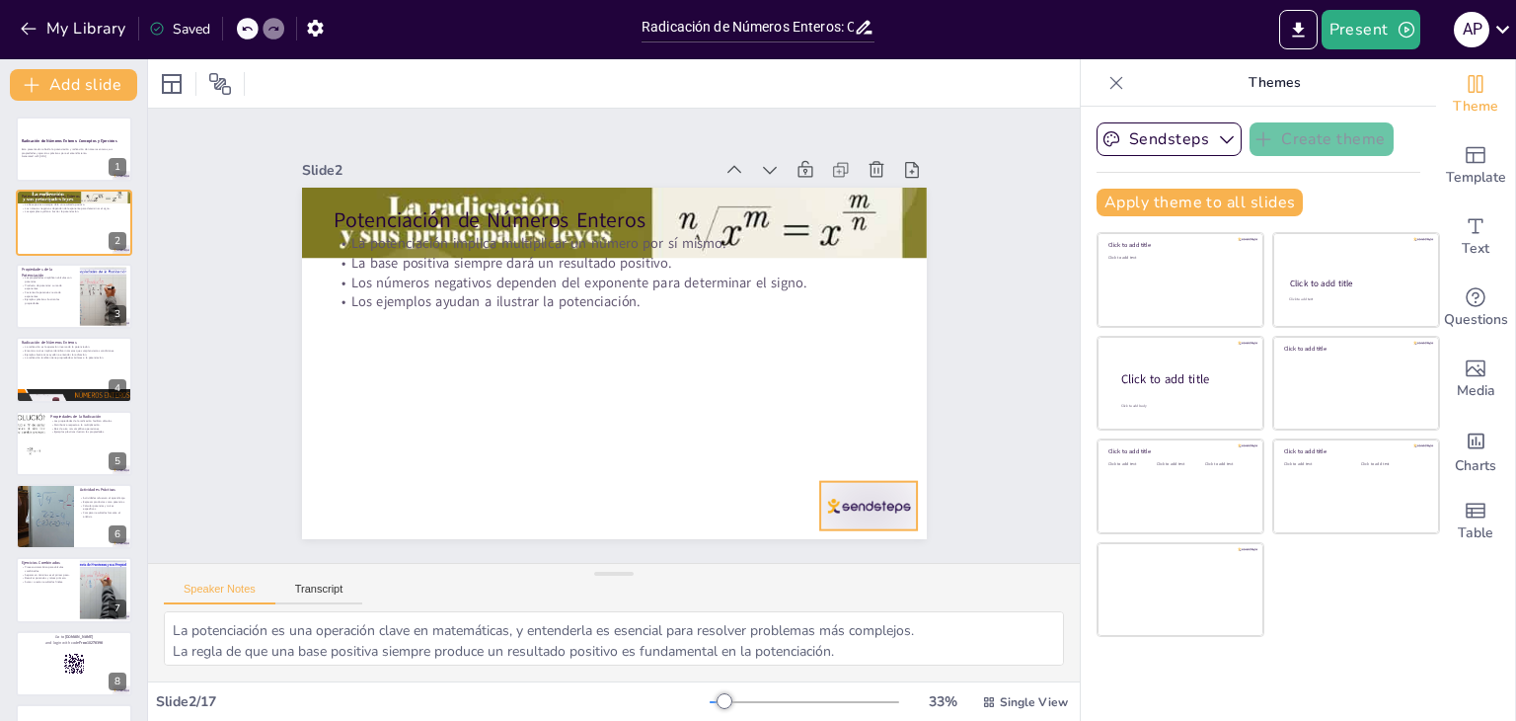
checkbox input "true"
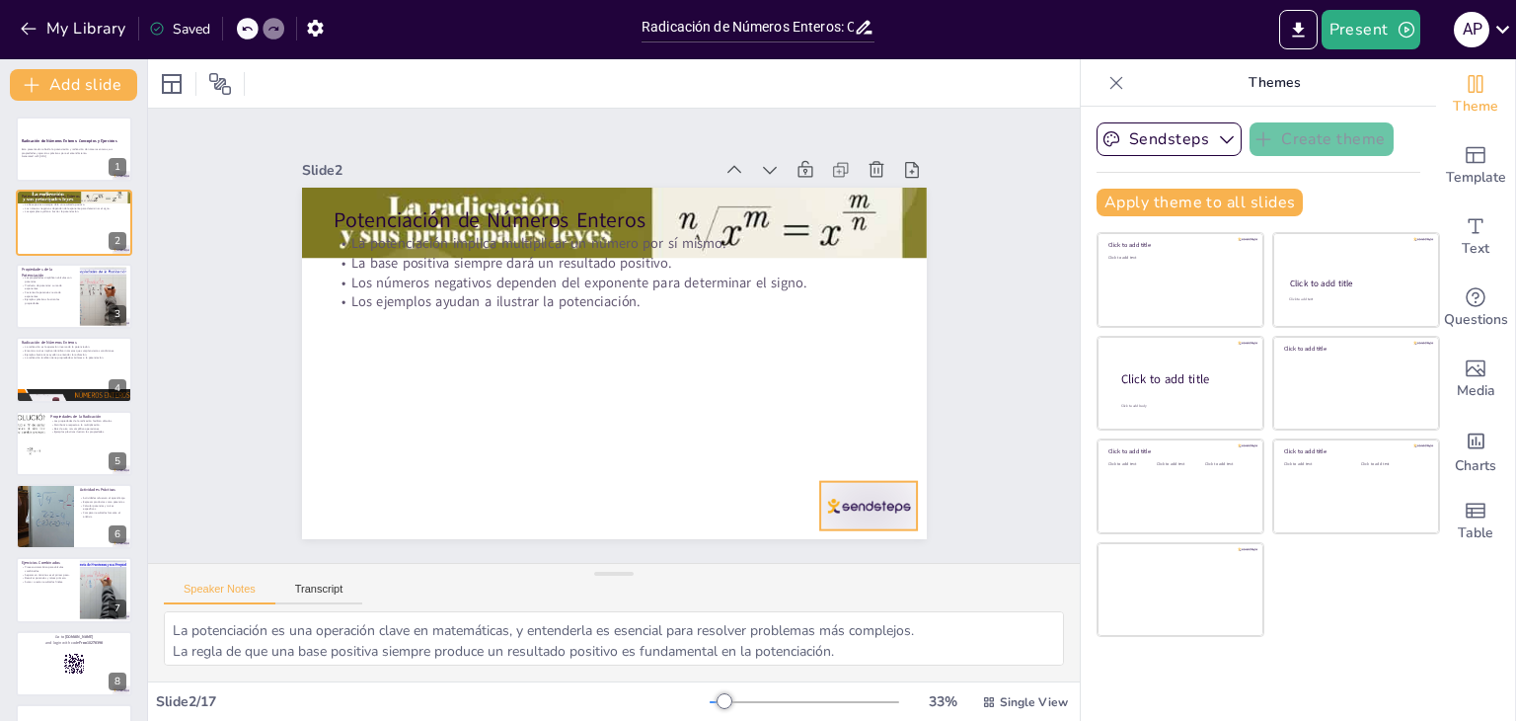
checkbox input "true"
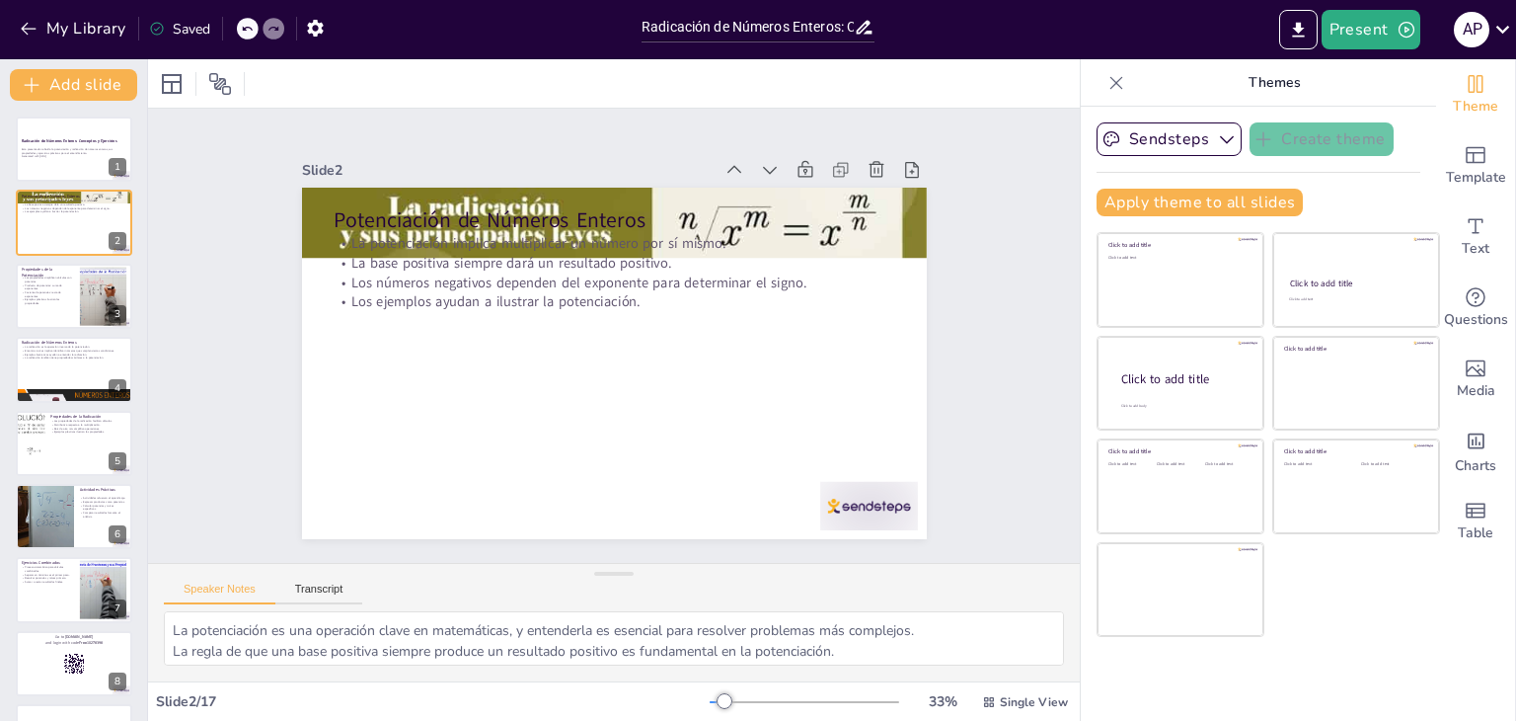
checkbox input "true"
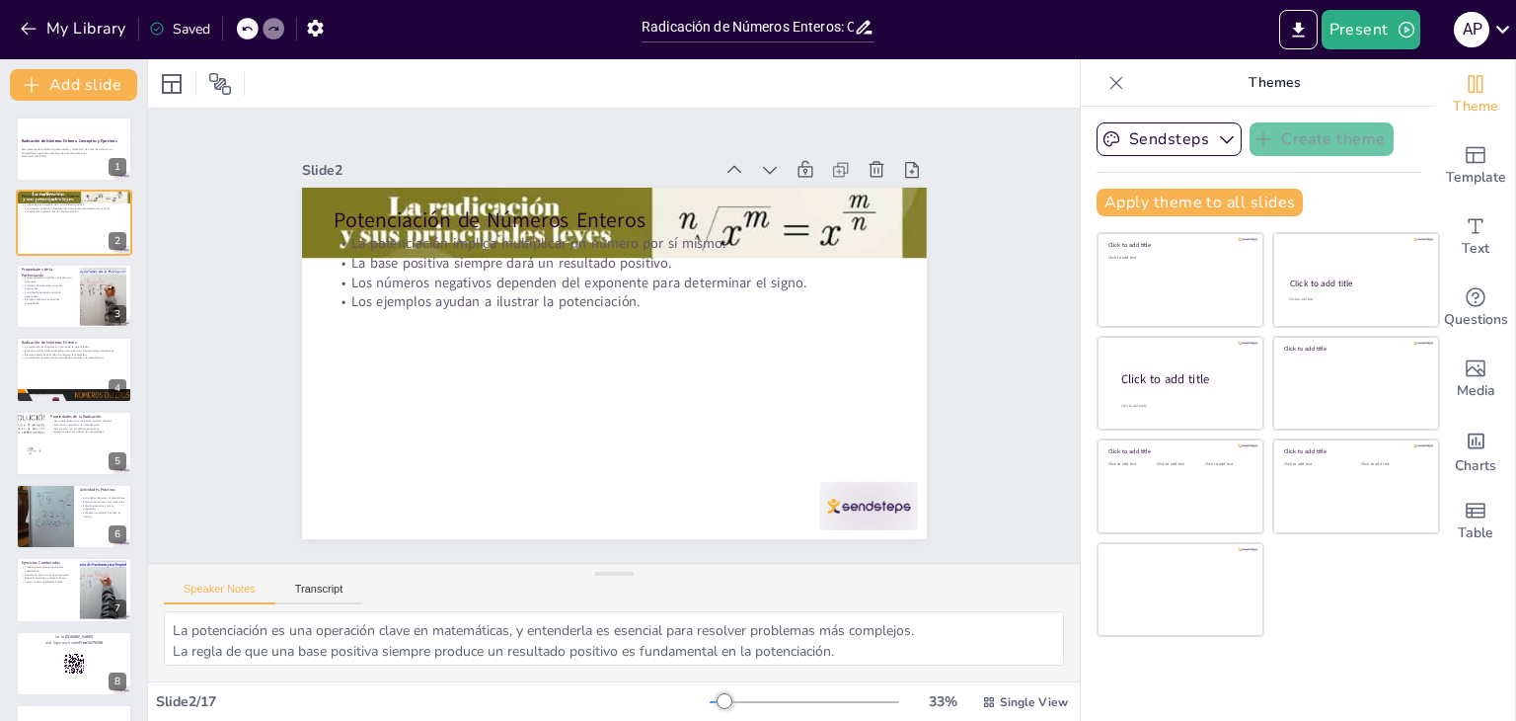
checkbox input "true"
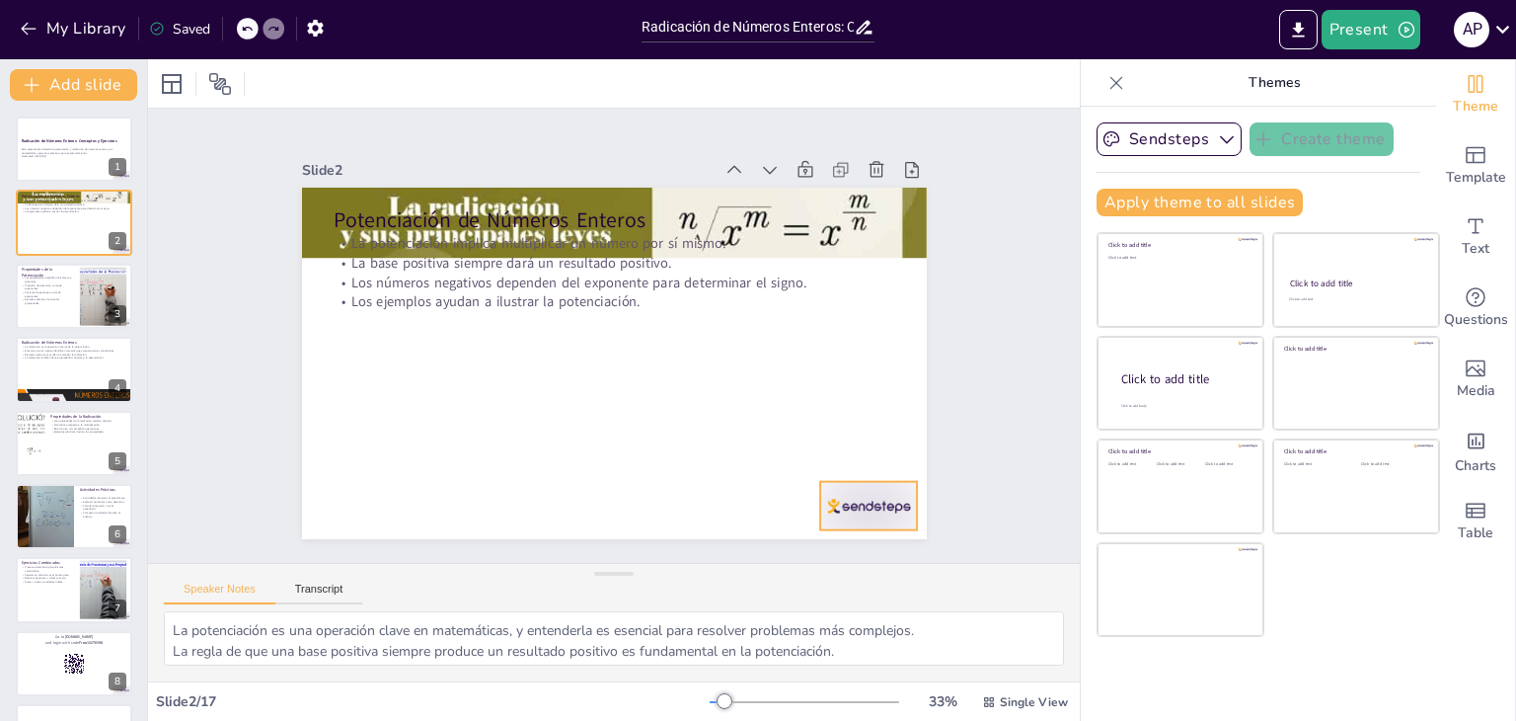
checkbox input "true"
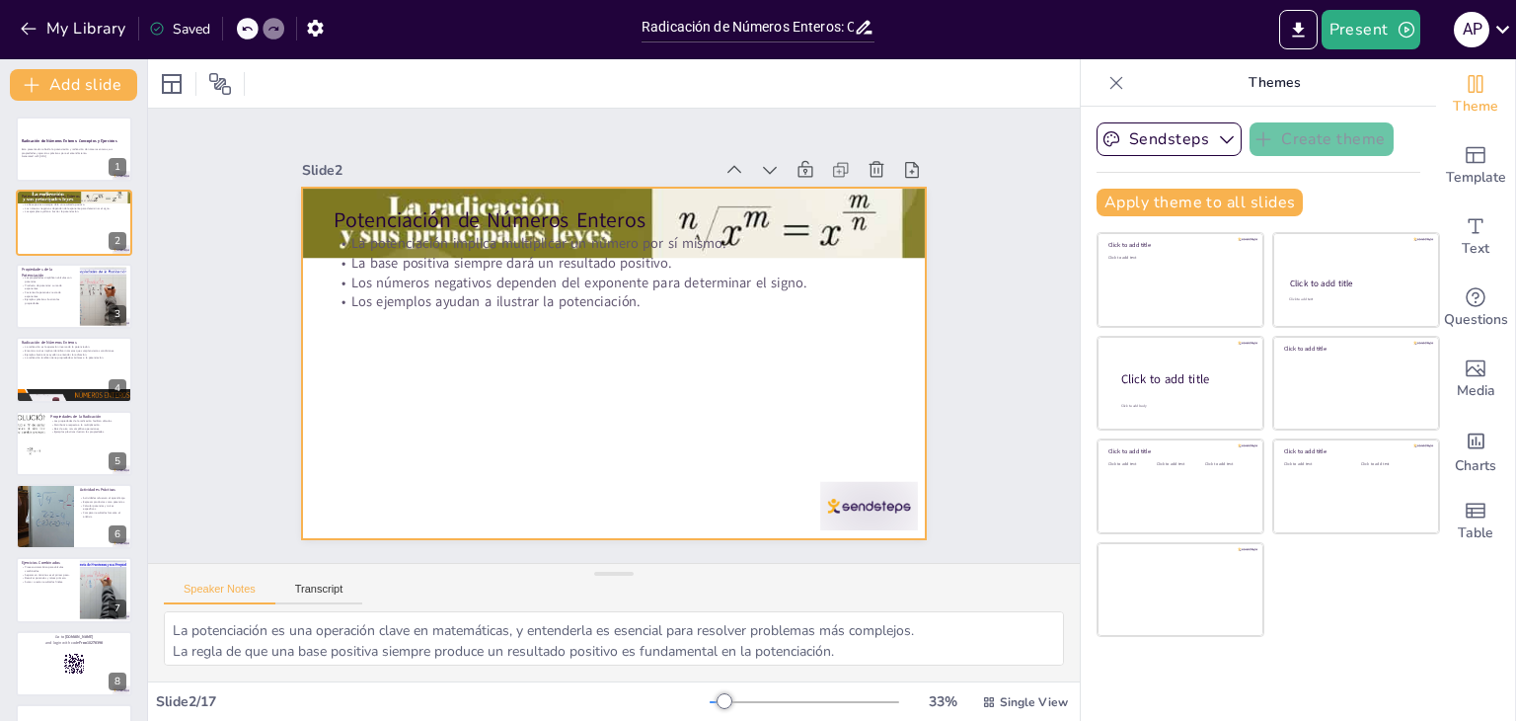
checkbox input "true"
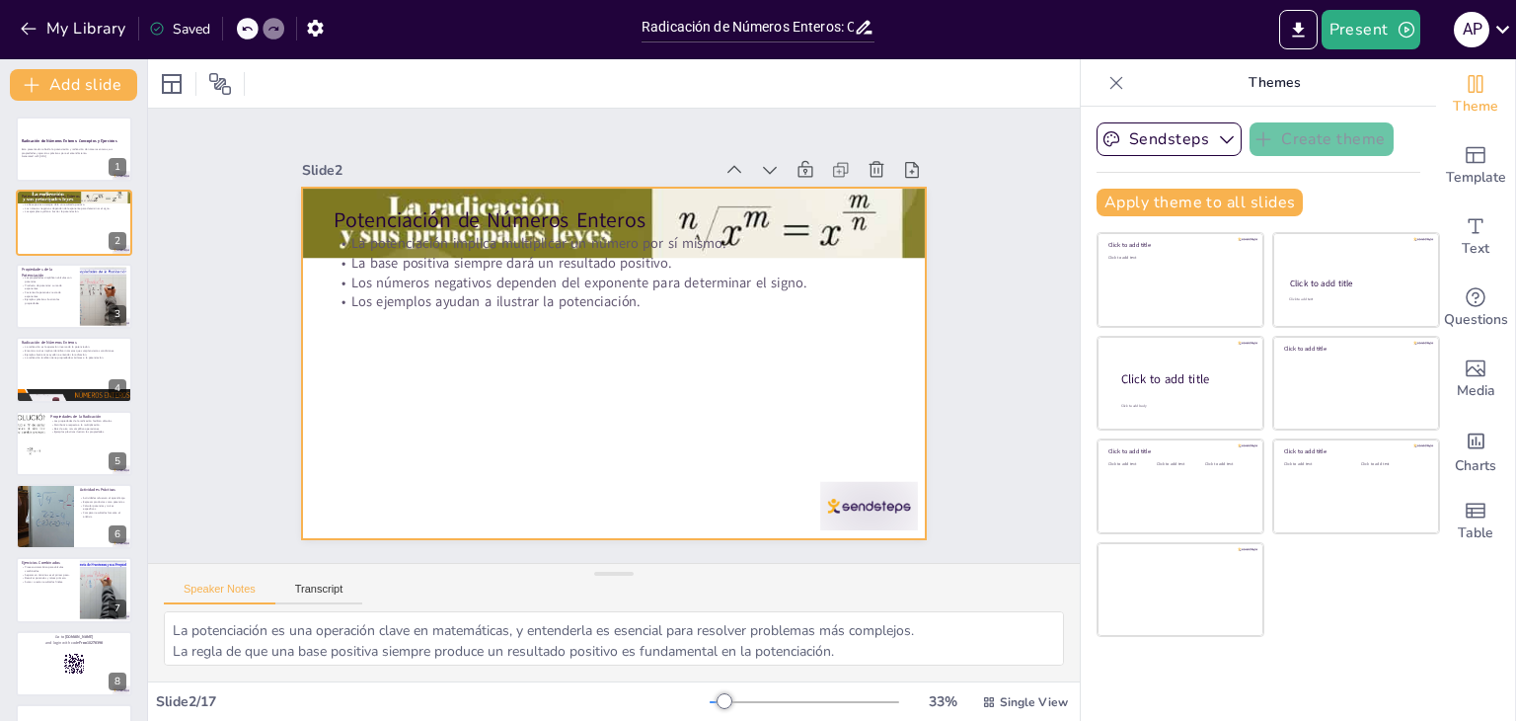
checkbox input "true"
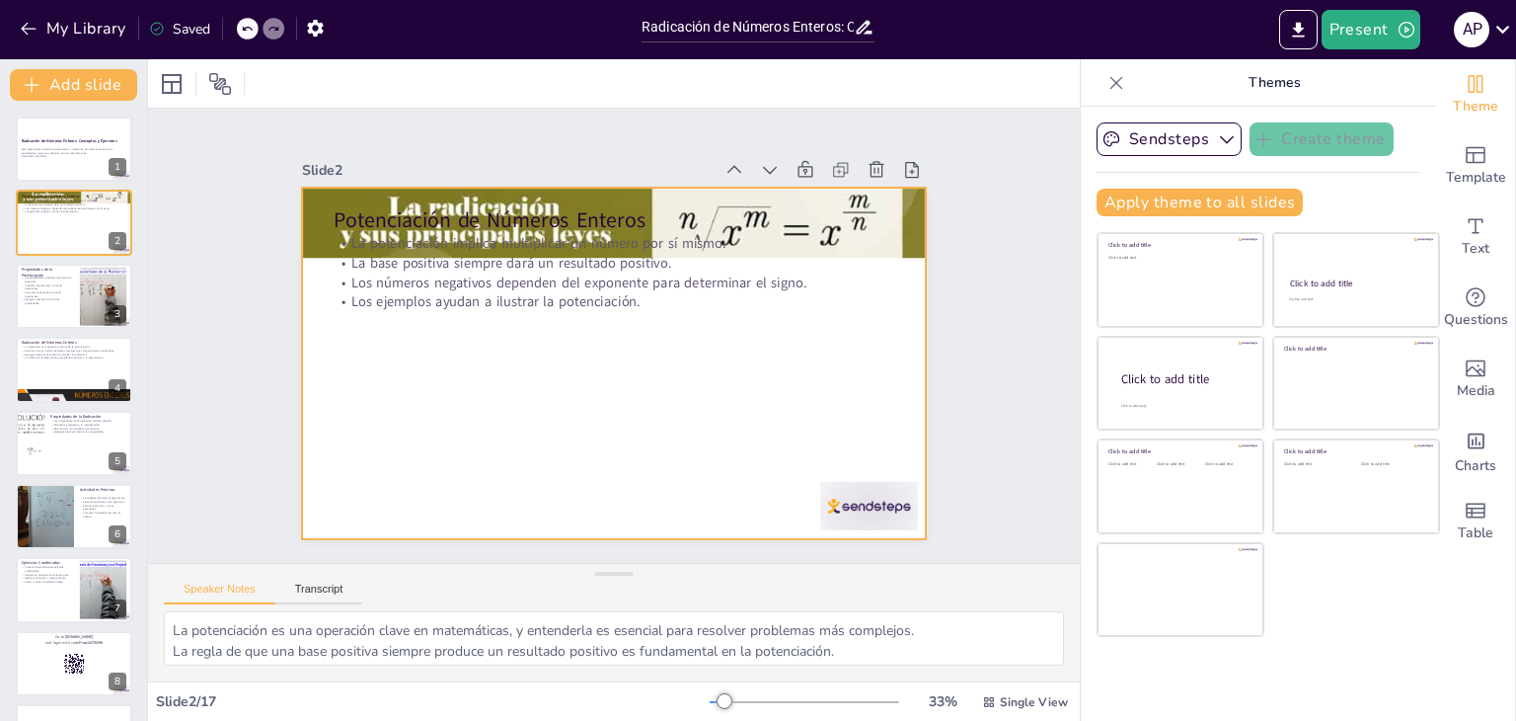
checkbox input "true"
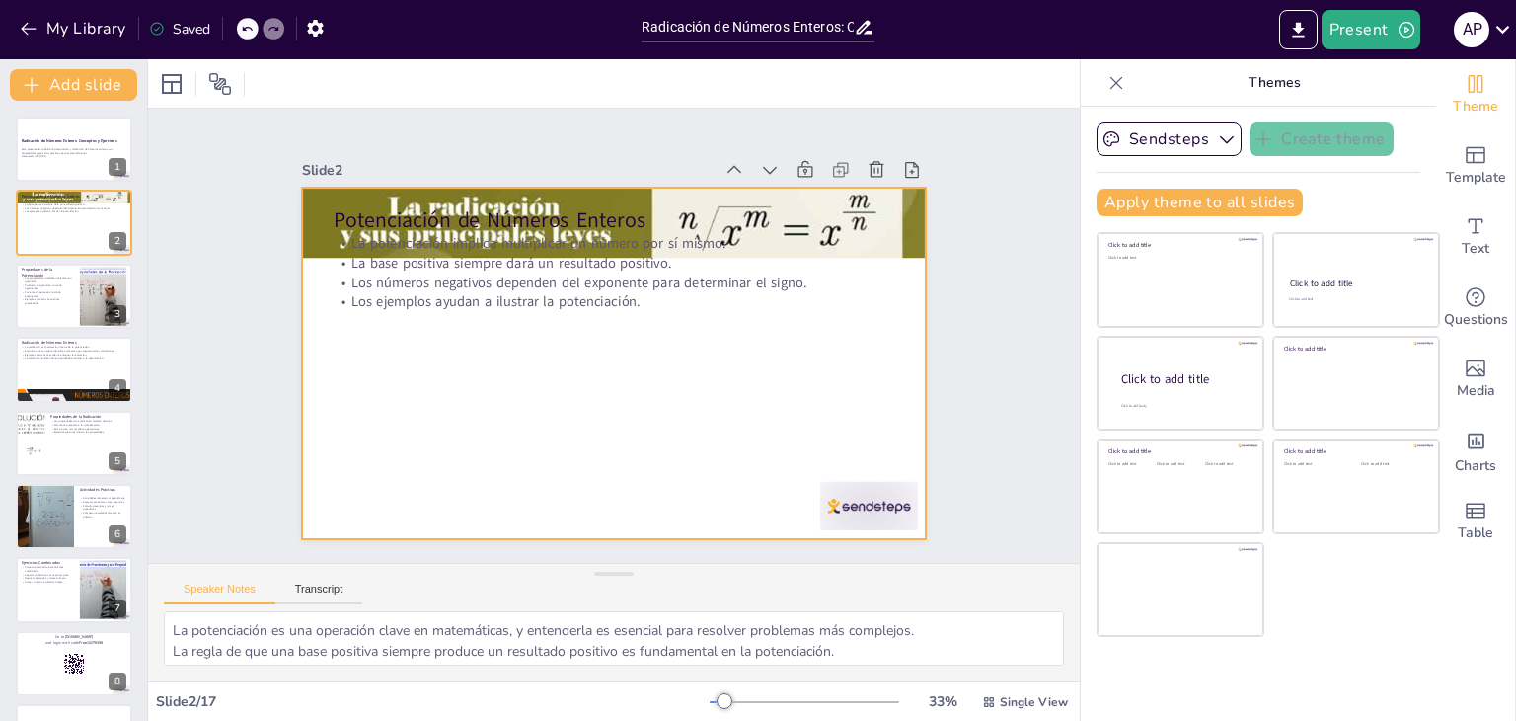
checkbox input "true"
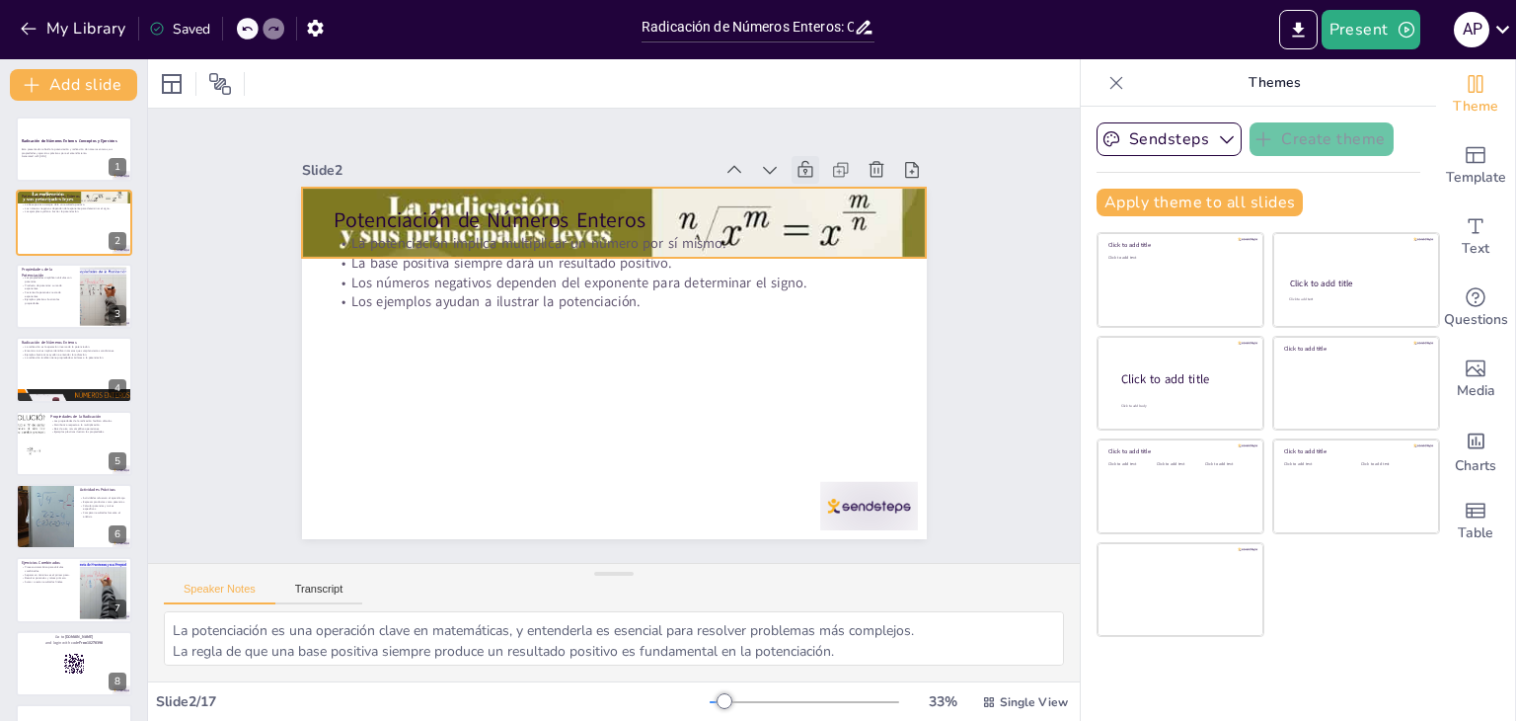
checkbox input "true"
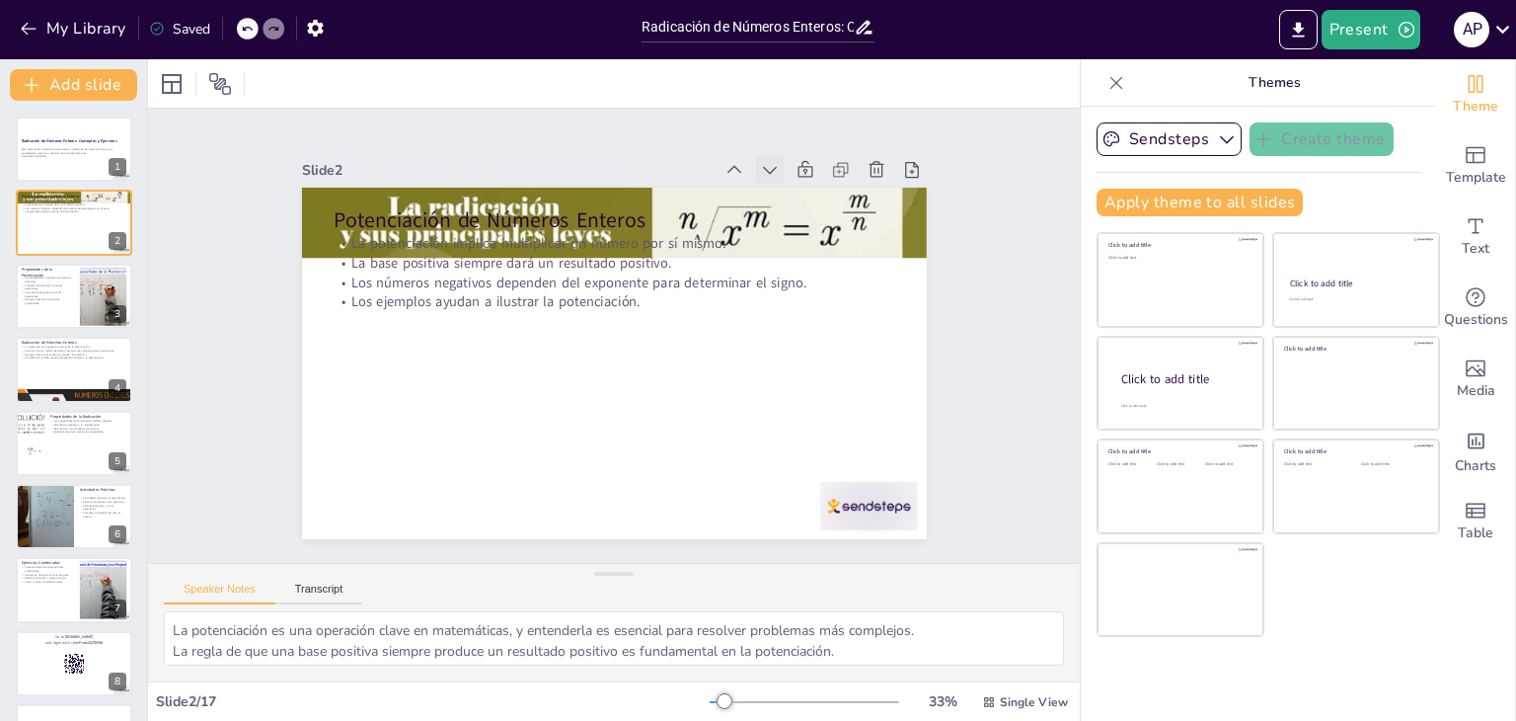
click at [794, 201] on icon at bounding box center [801, 206] width 15 height 10
checkbox input "true"
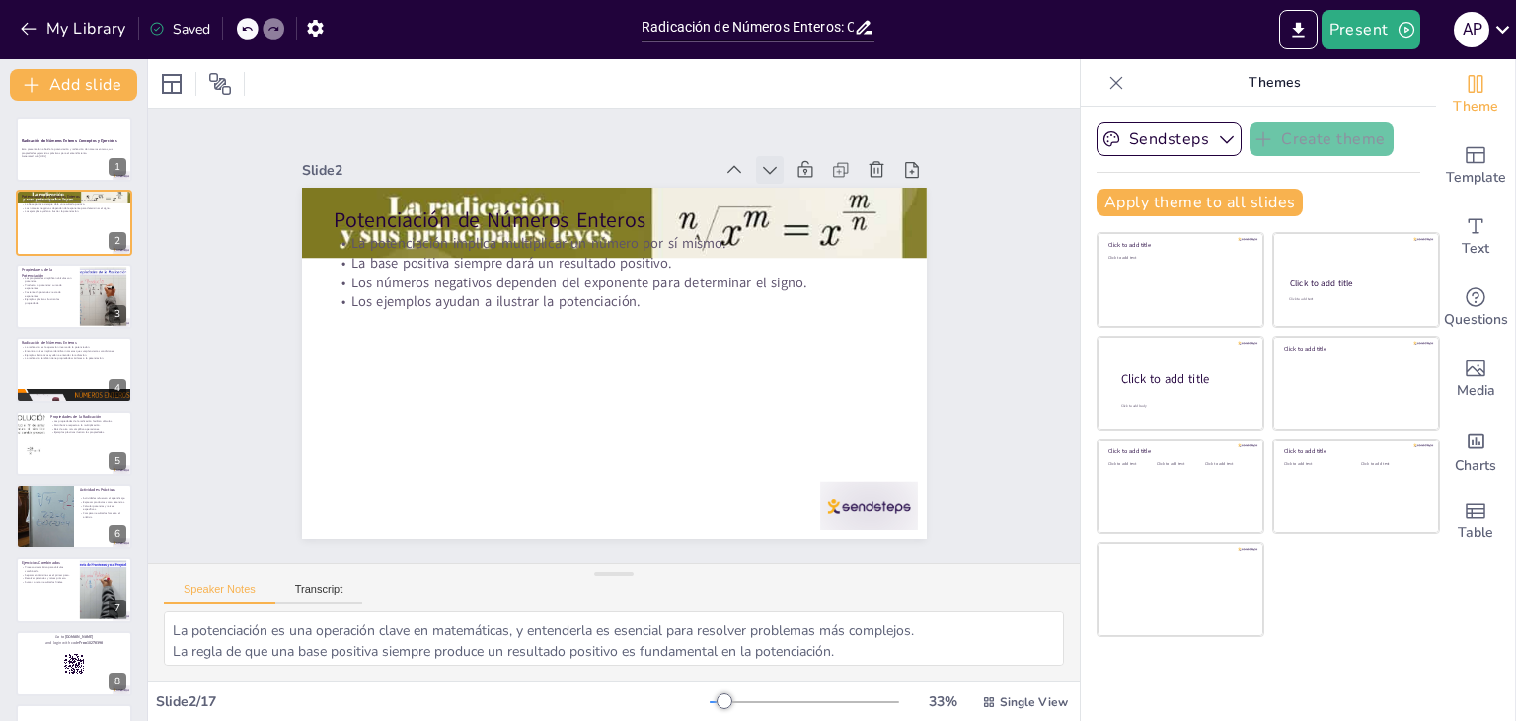
checkbox input "true"
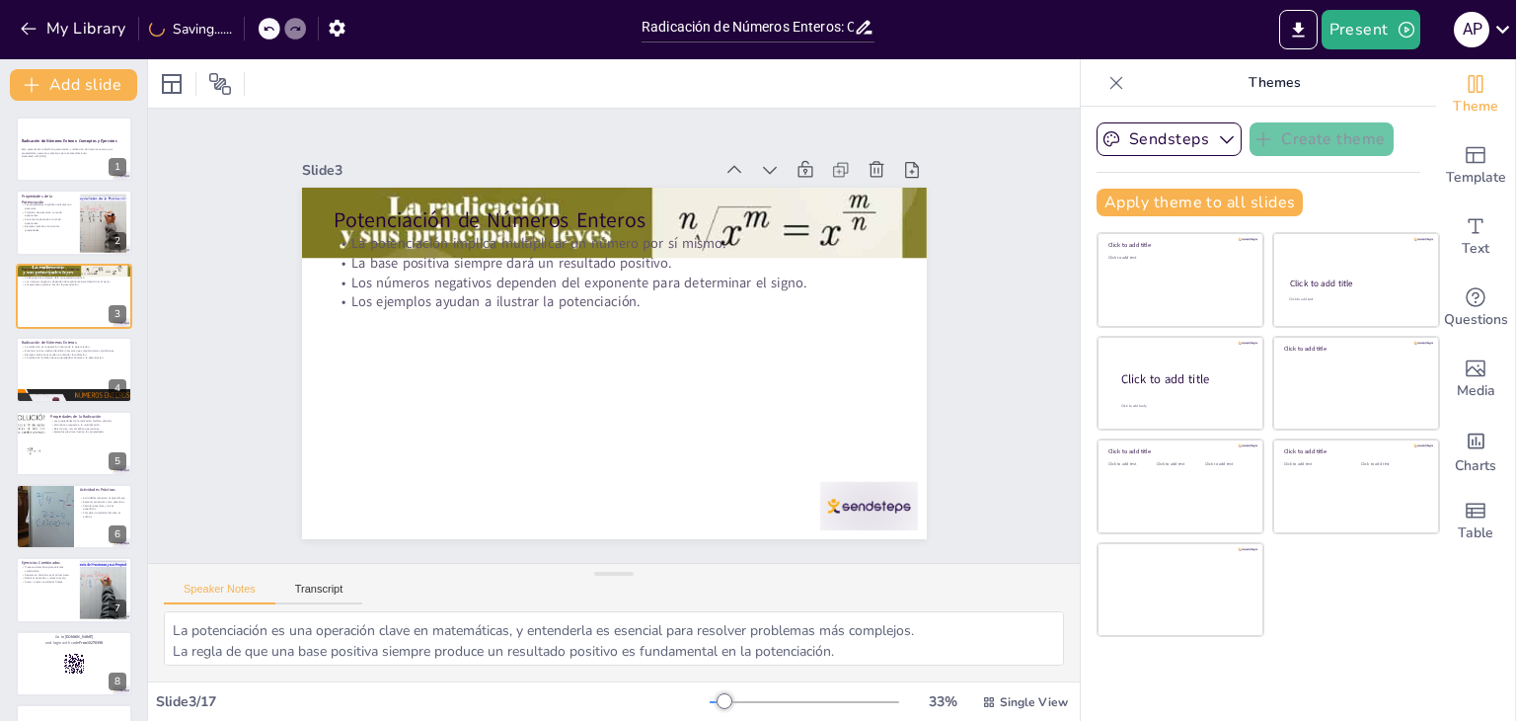
click at [794, 201] on icon at bounding box center [801, 206] width 15 height 10
checkbox input "true"
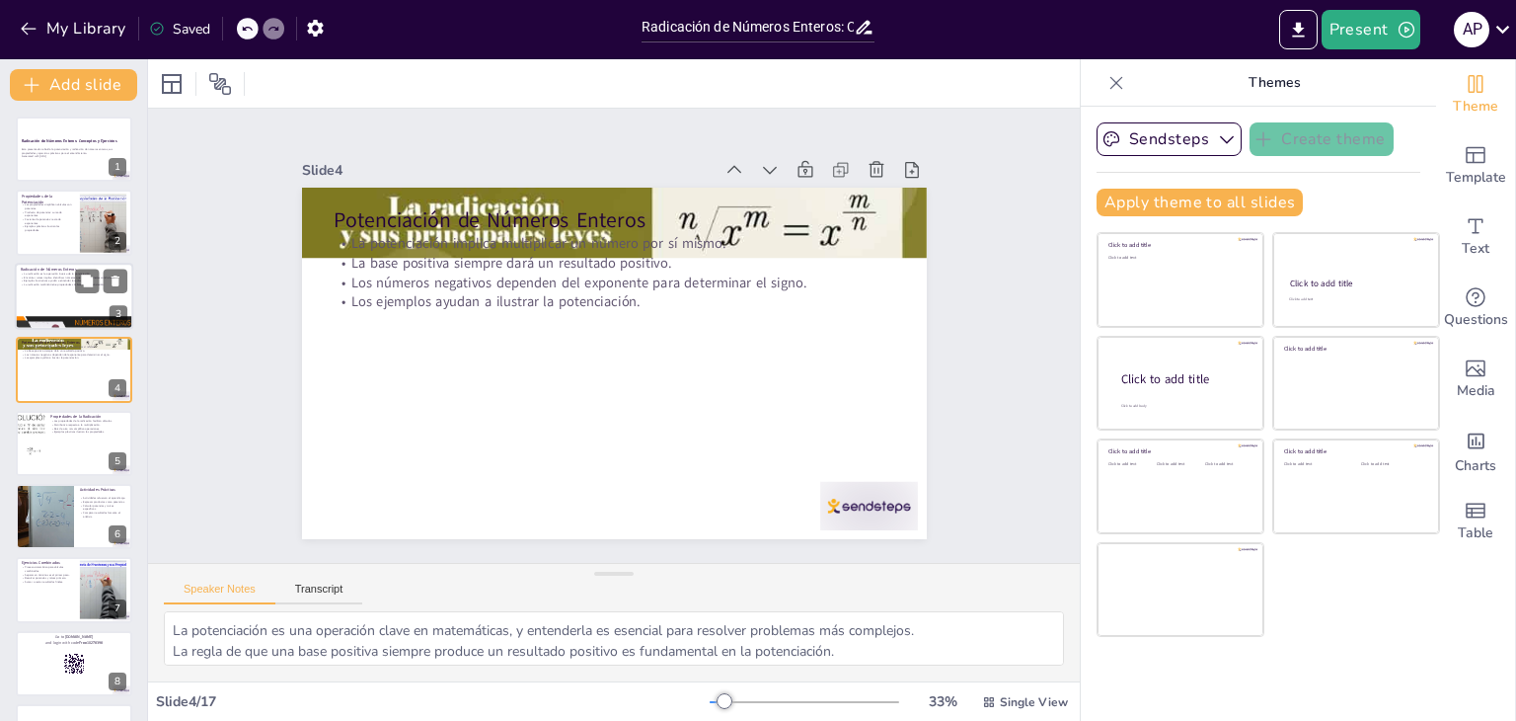
click at [50, 293] on div at bounding box center [74, 296] width 118 height 67
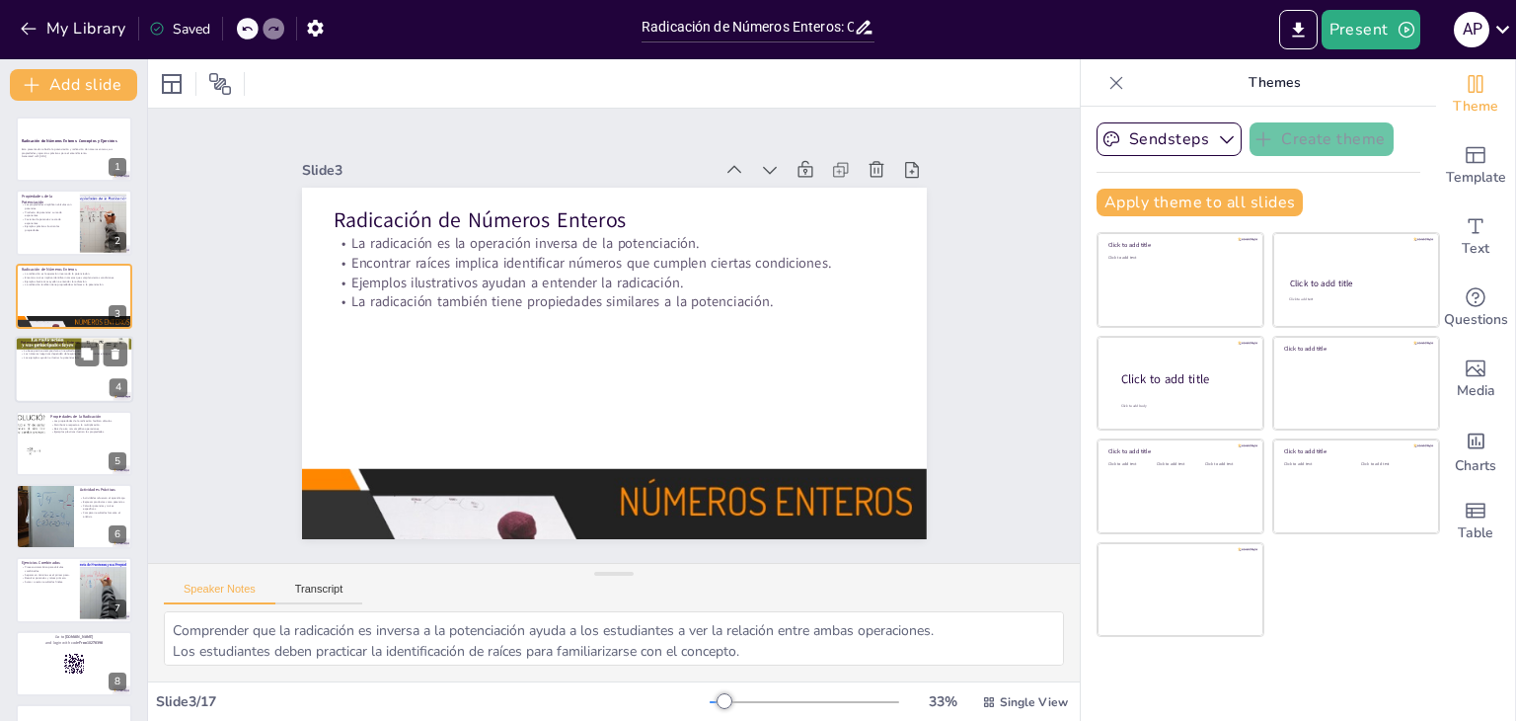
click at [55, 360] on div at bounding box center [74, 369] width 118 height 67
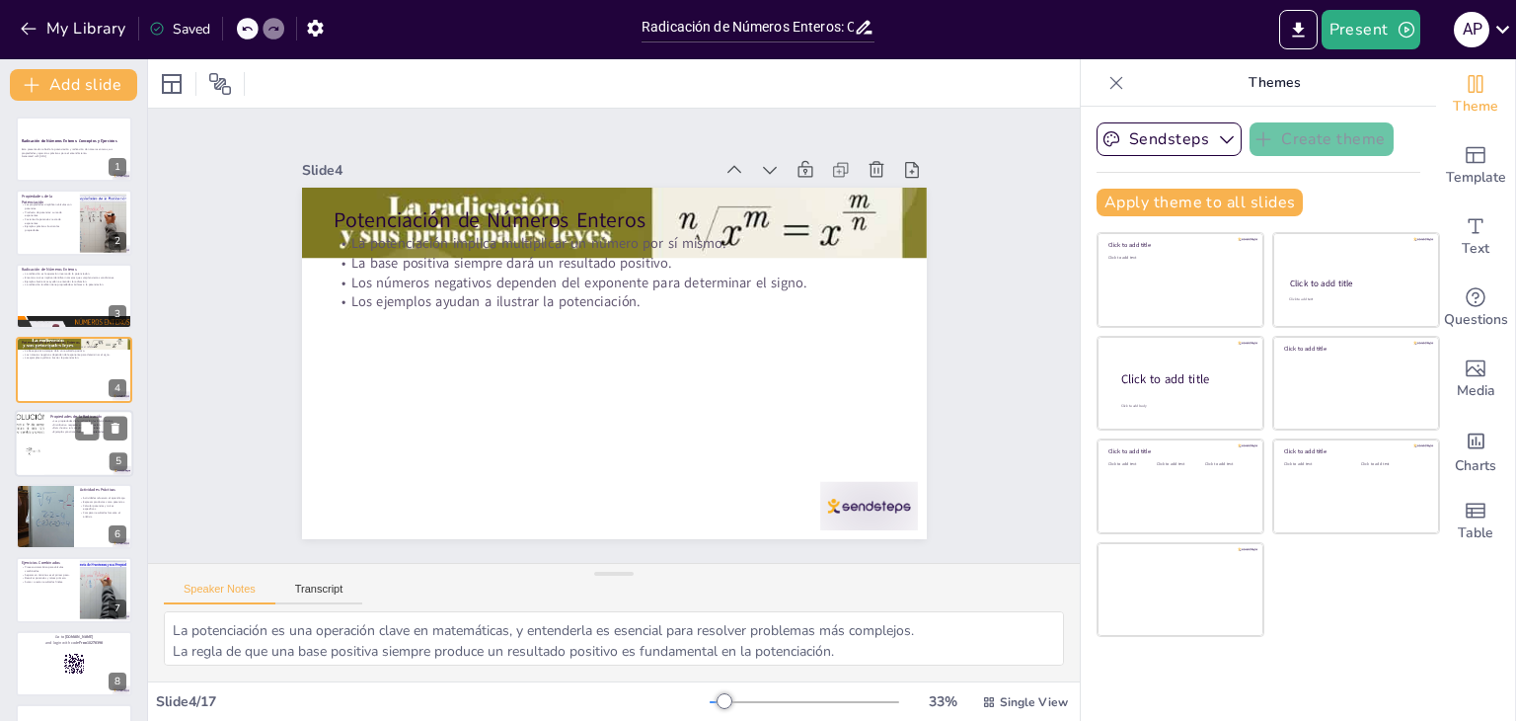
click at [57, 431] on p "Ejemplos prácticos ilustran las propiedades." at bounding box center [88, 431] width 77 height 4
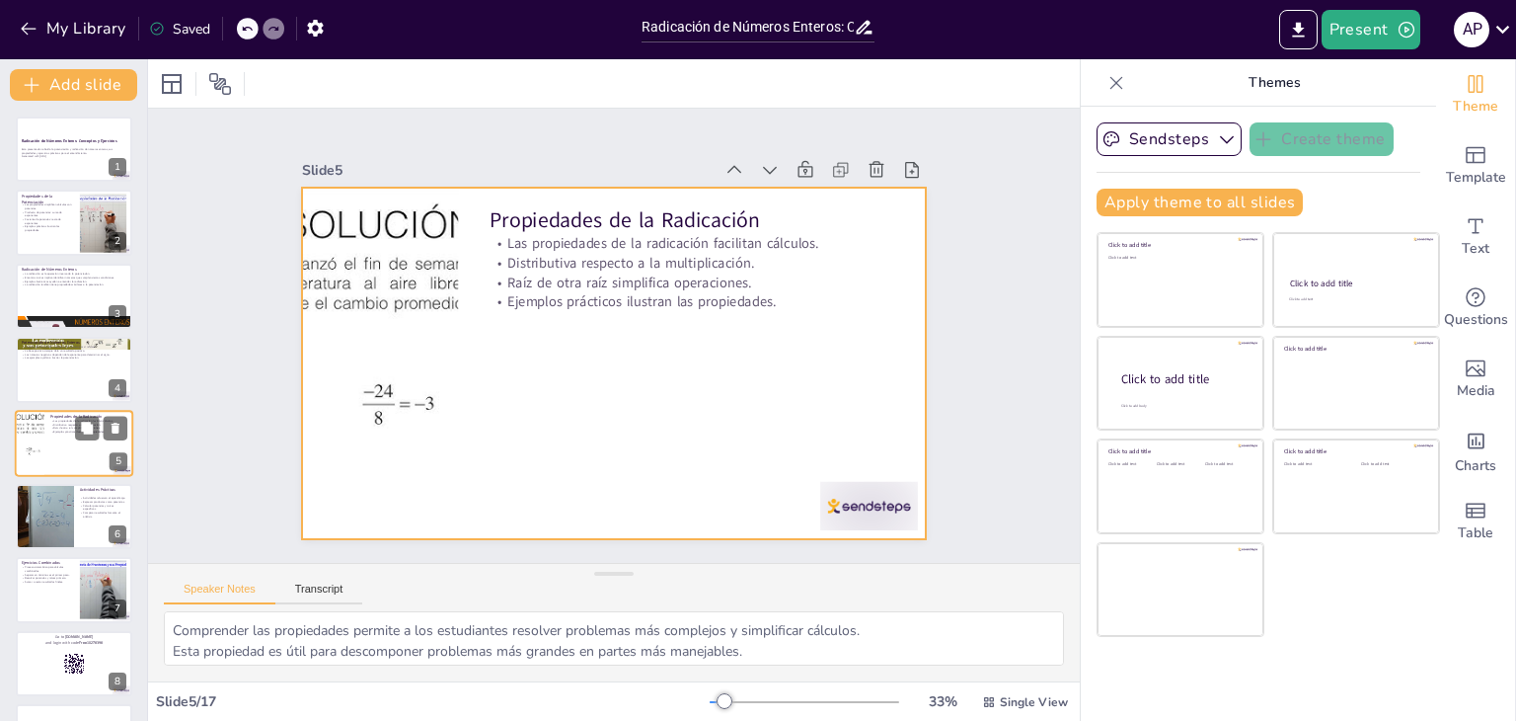
scroll to position [32, 0]
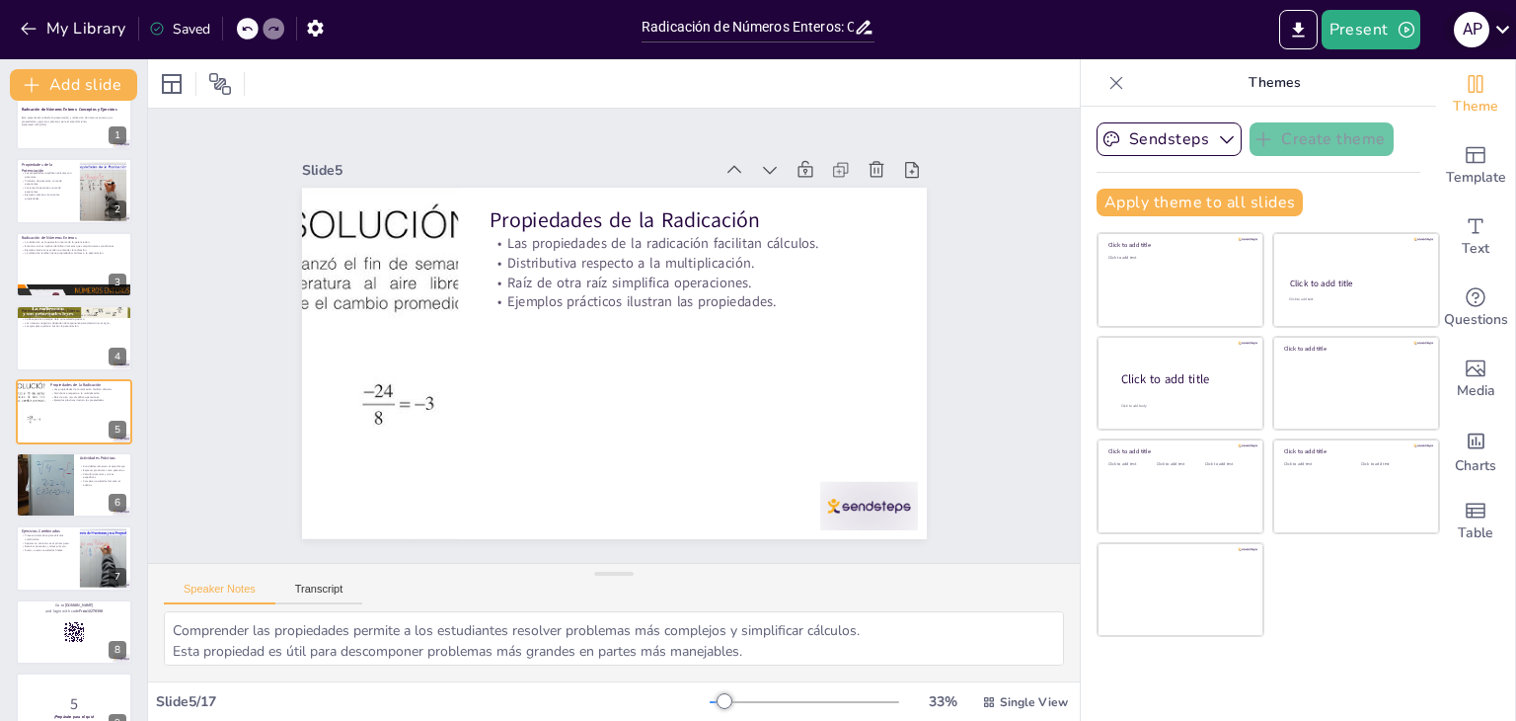
click at [1508, 28] on icon at bounding box center [1504, 30] width 14 height 8
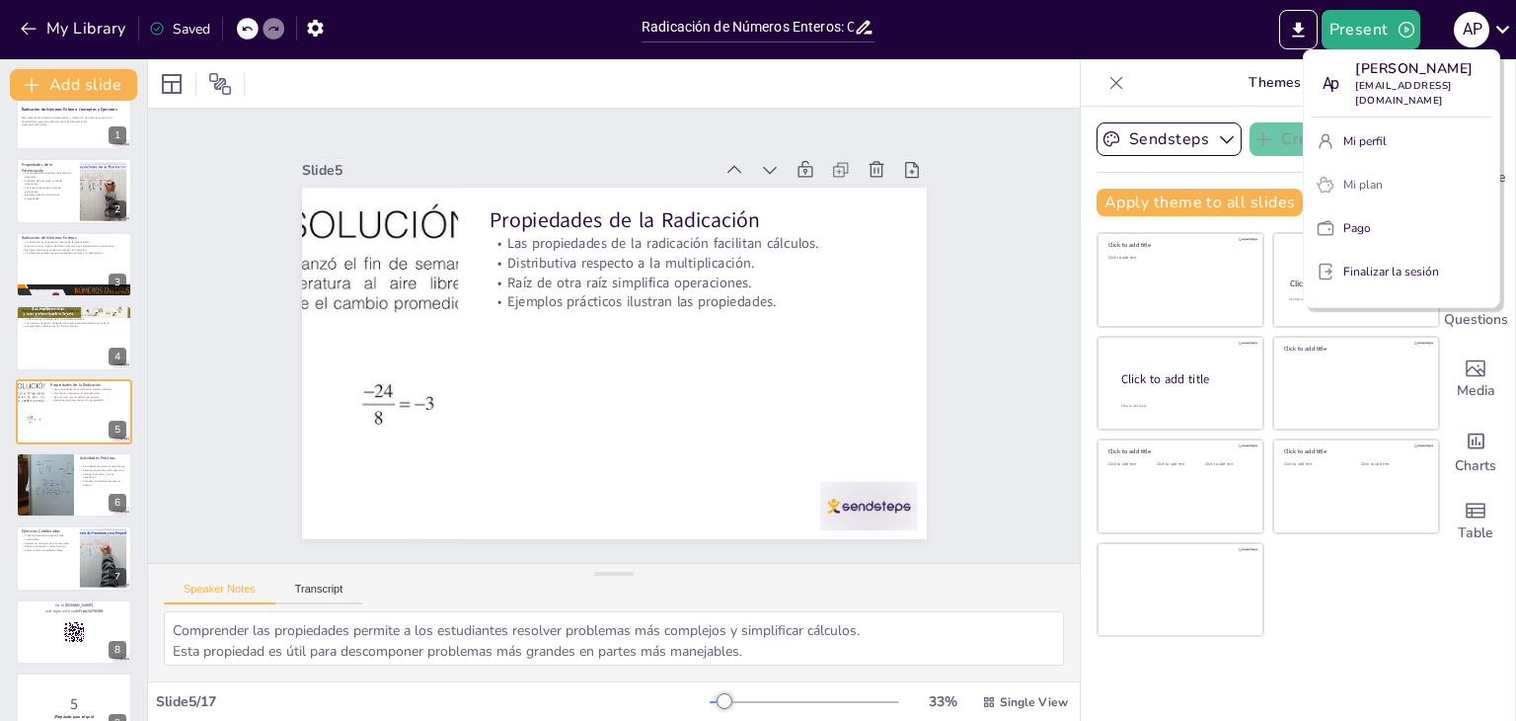
click at [1365, 177] on font "Mi plan" at bounding box center [1363, 185] width 39 height 16
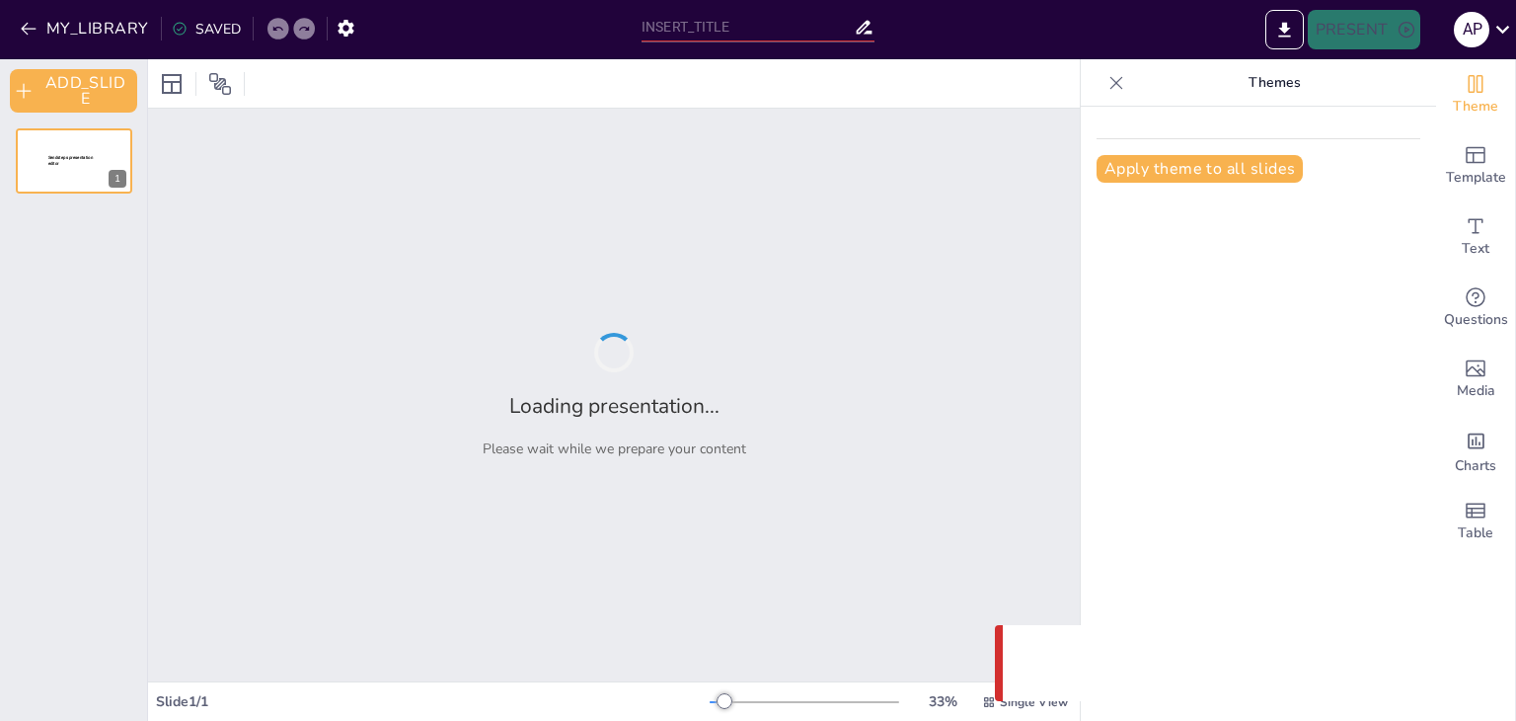
type input "Radicación de Números Enteros: Conceptos y Ejercicios"
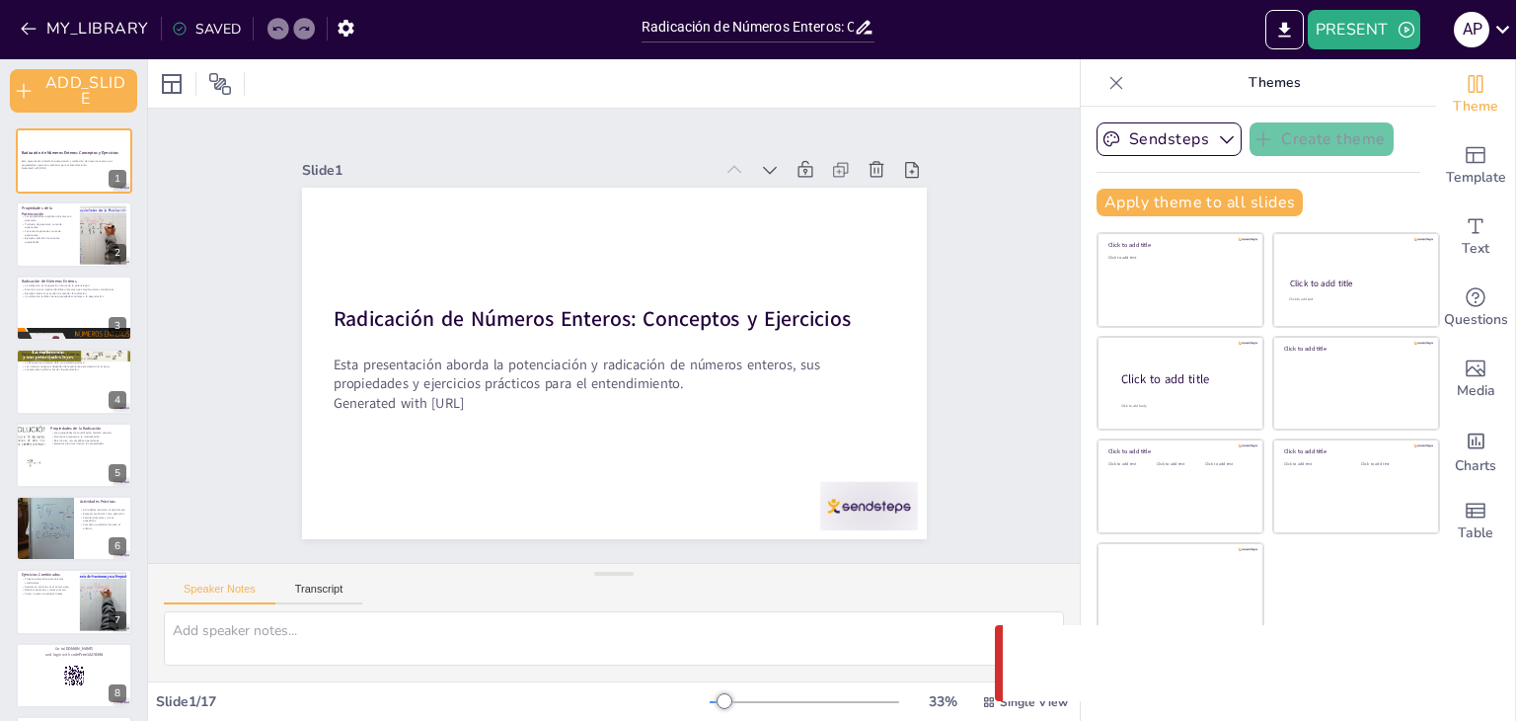
checkbox input "true"
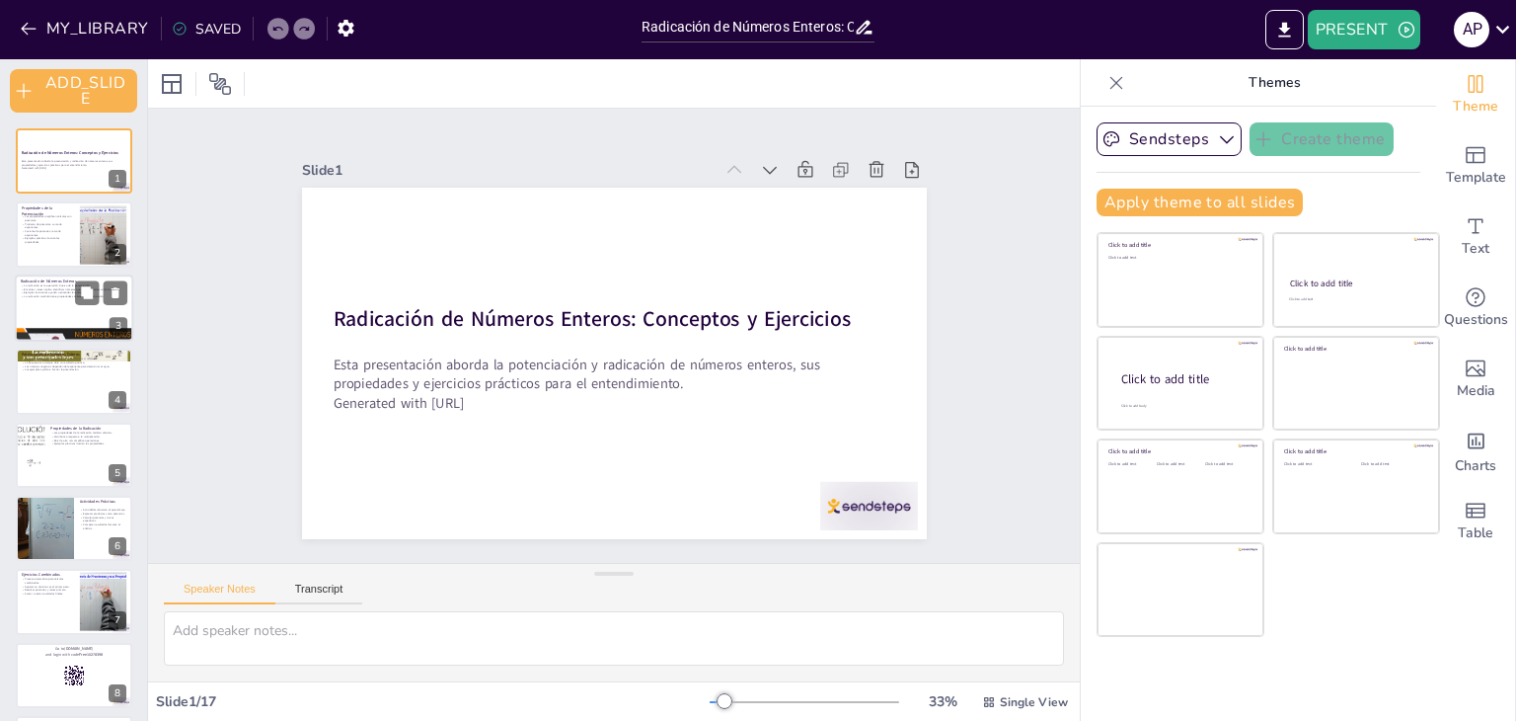
checkbox input "true"
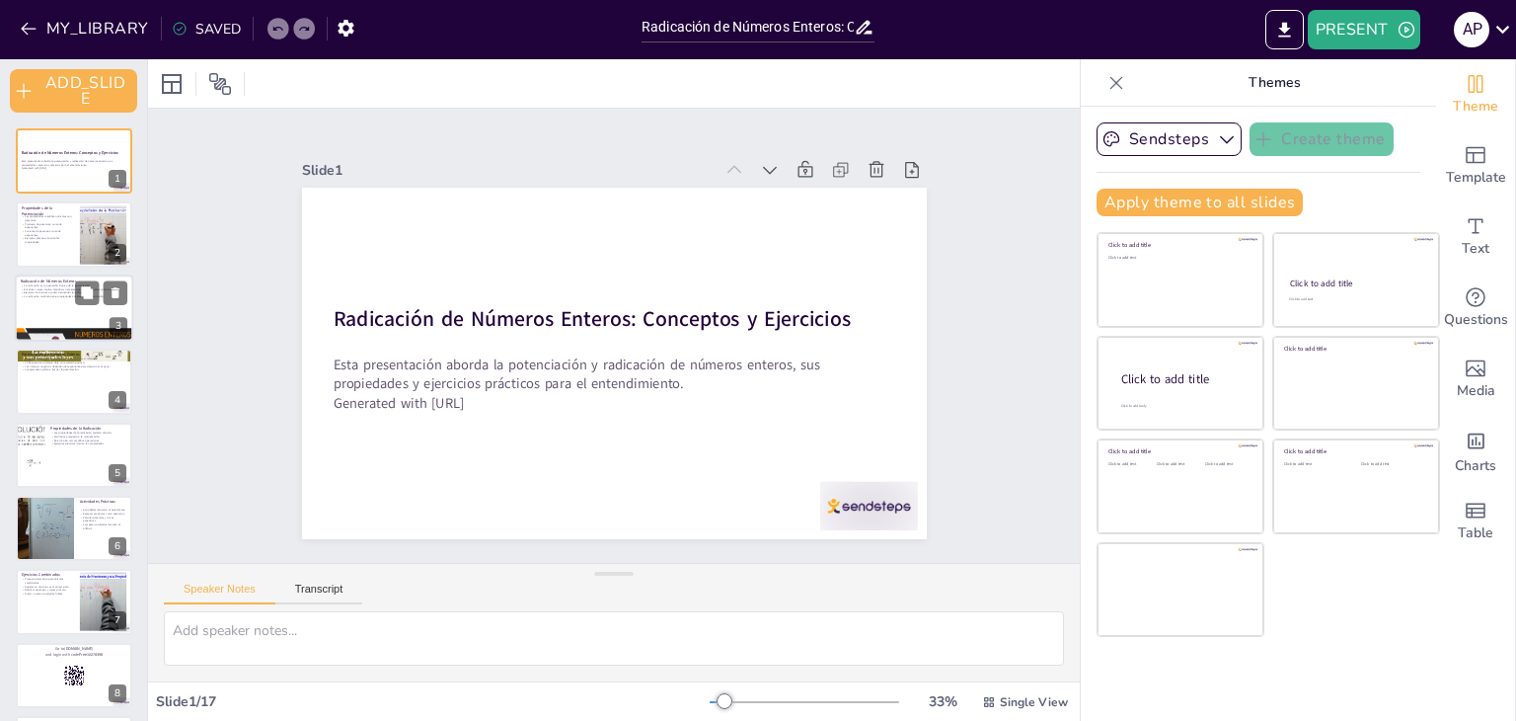
checkbox input "true"
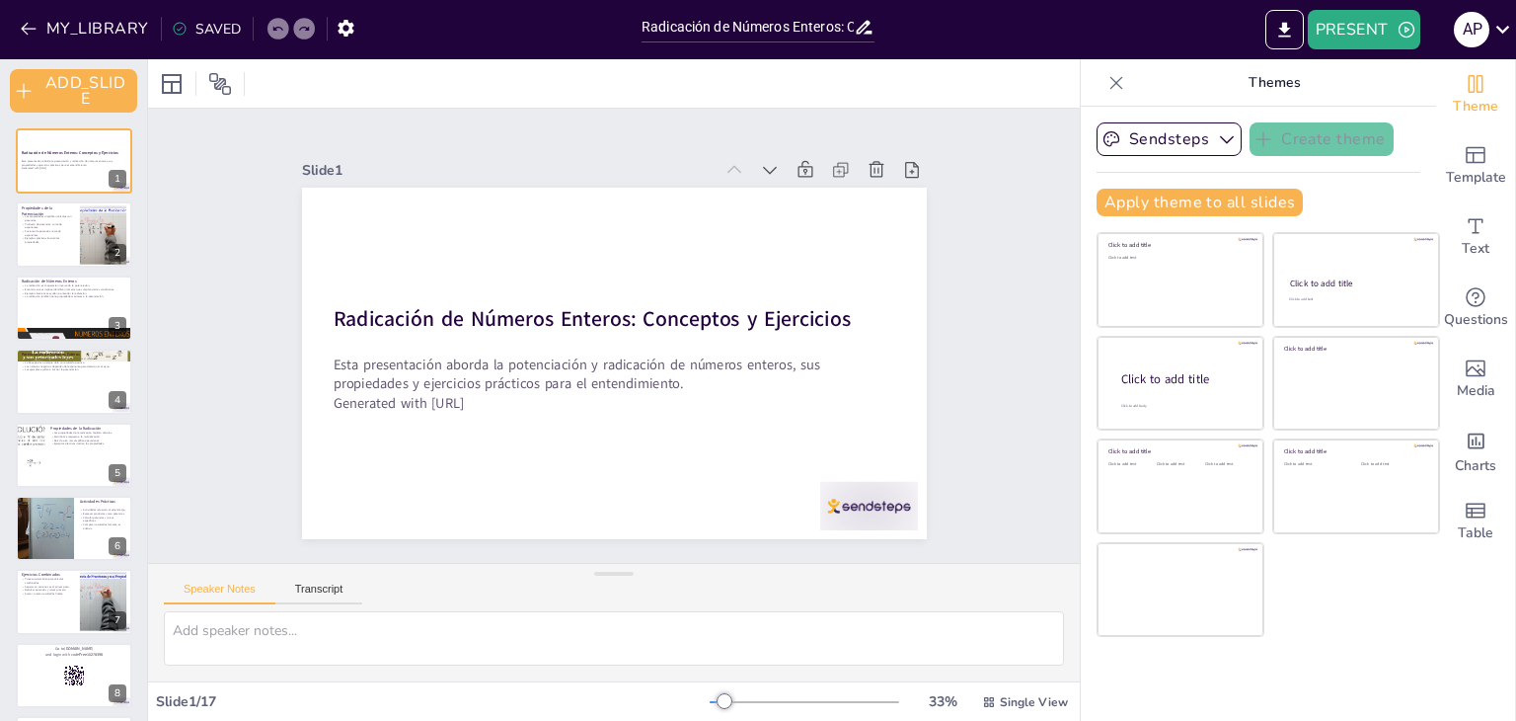
checkbox input "true"
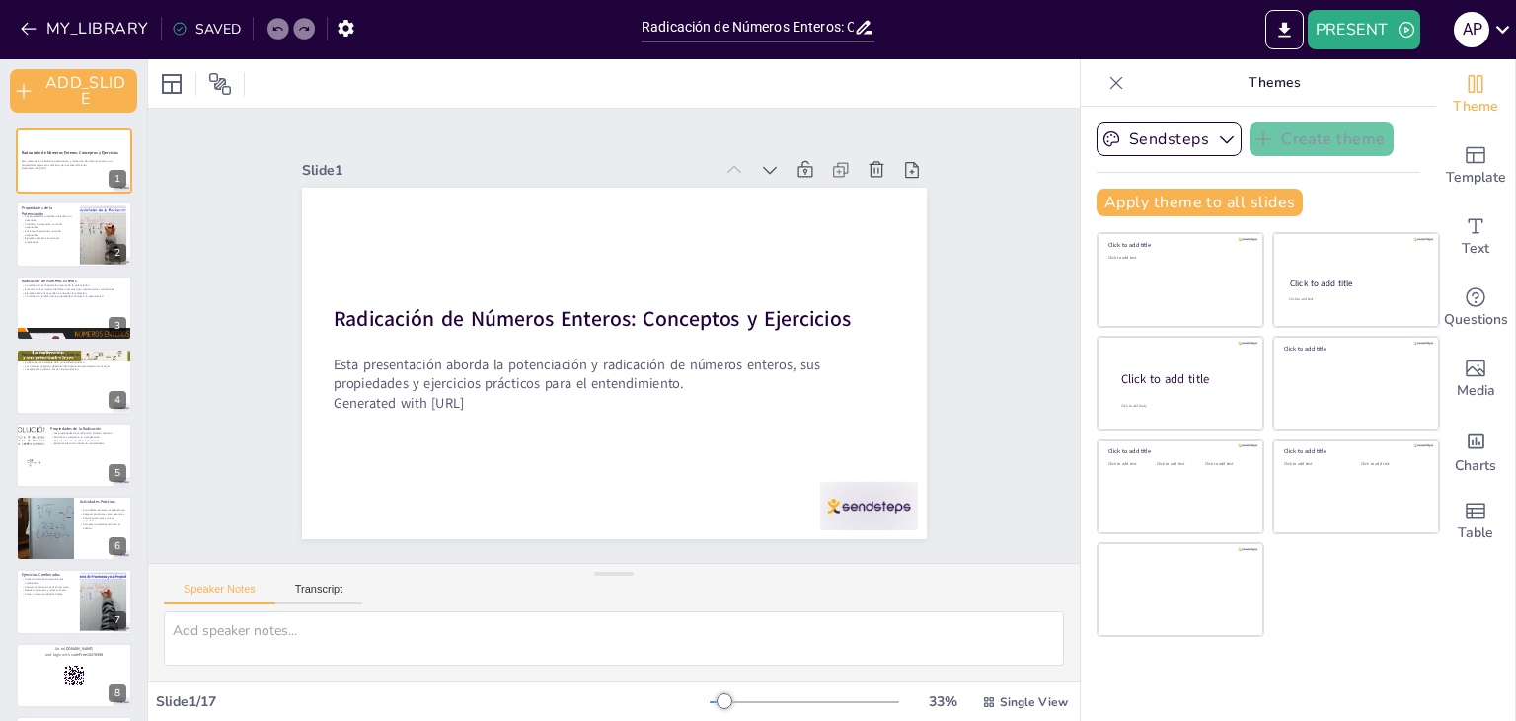
checkbox input "true"
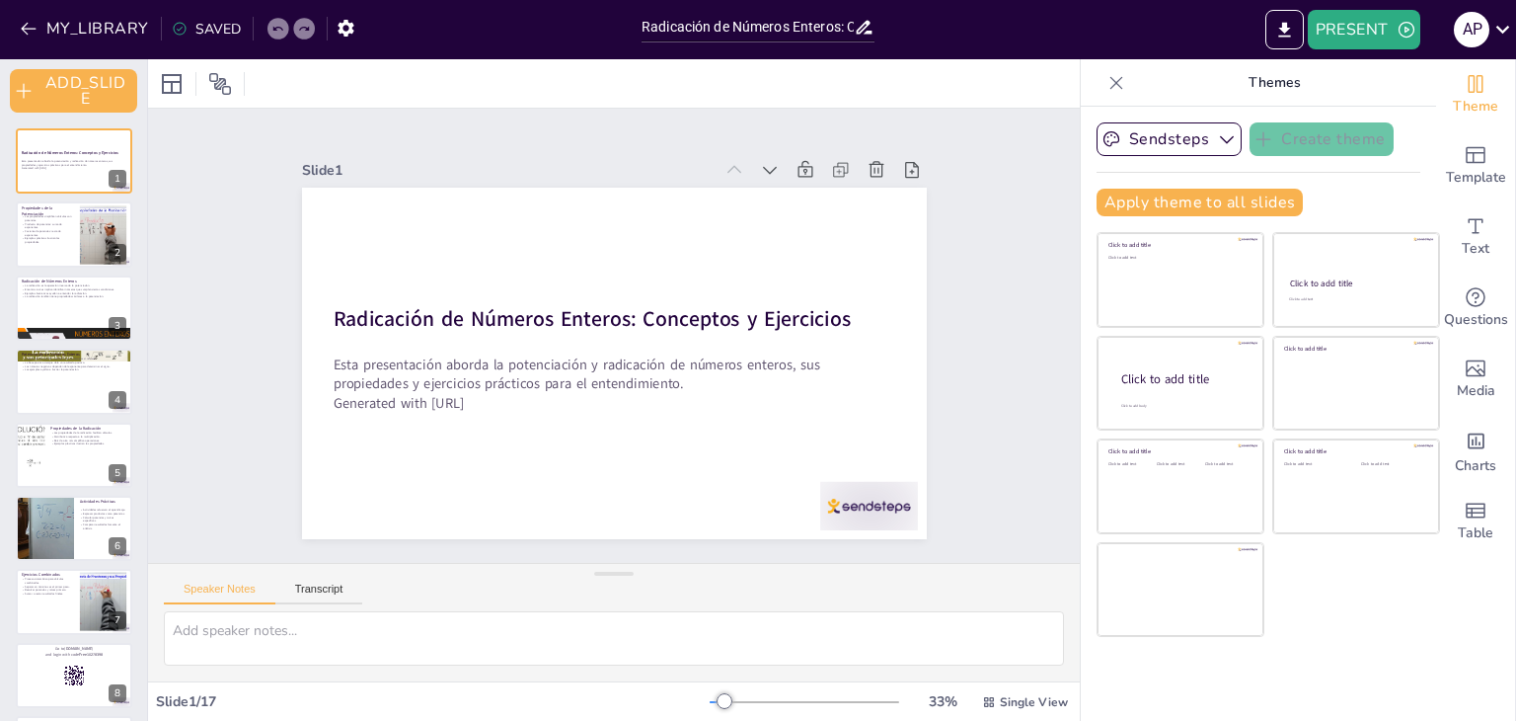
checkbox input "true"
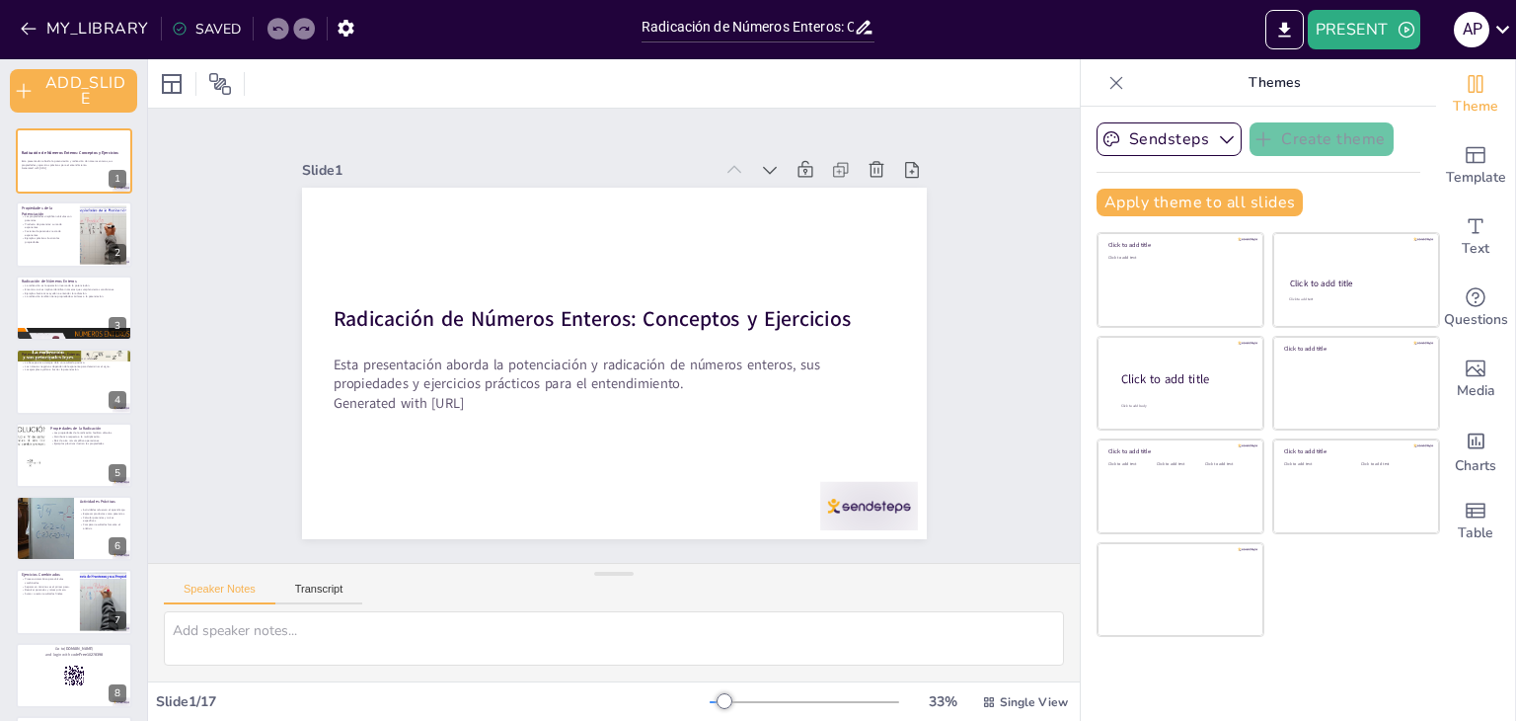
checkbox input "true"
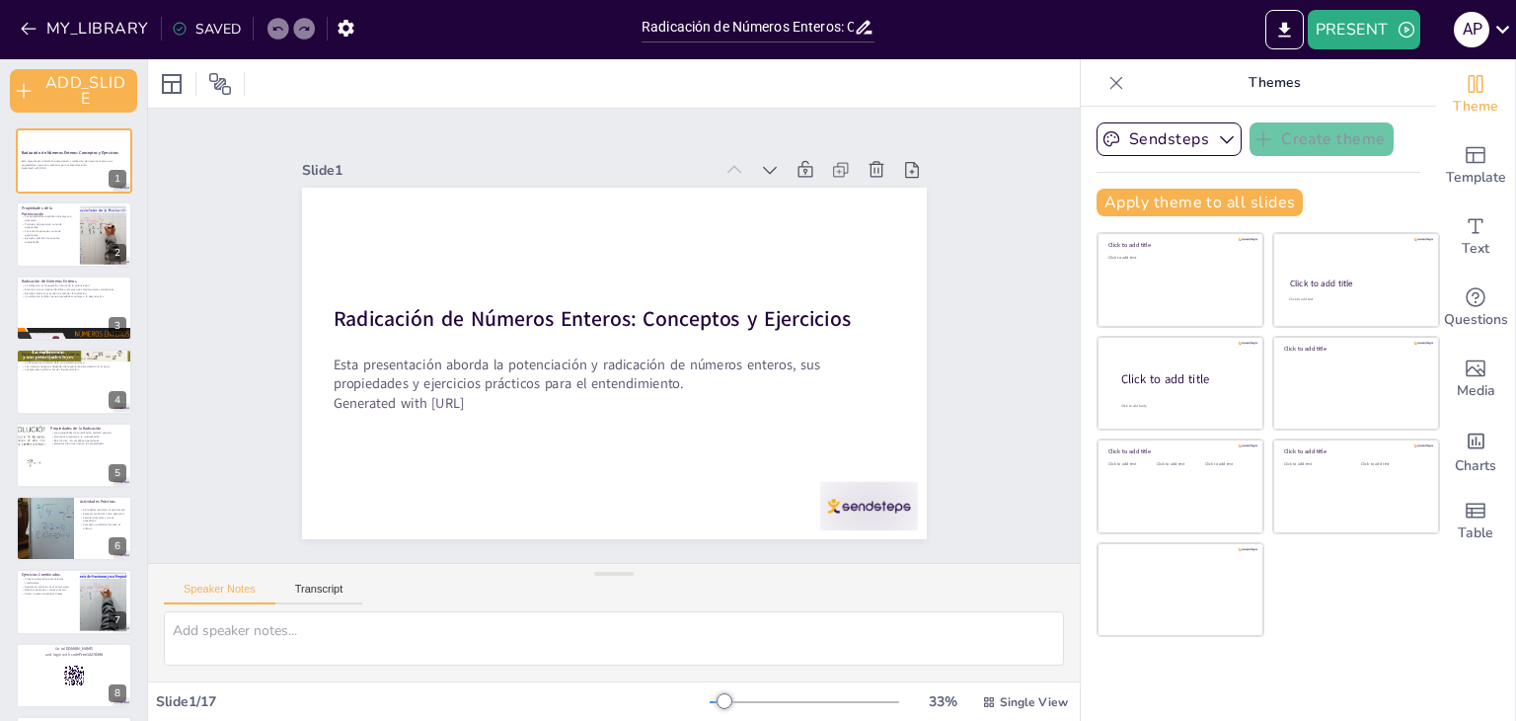
checkbox input "true"
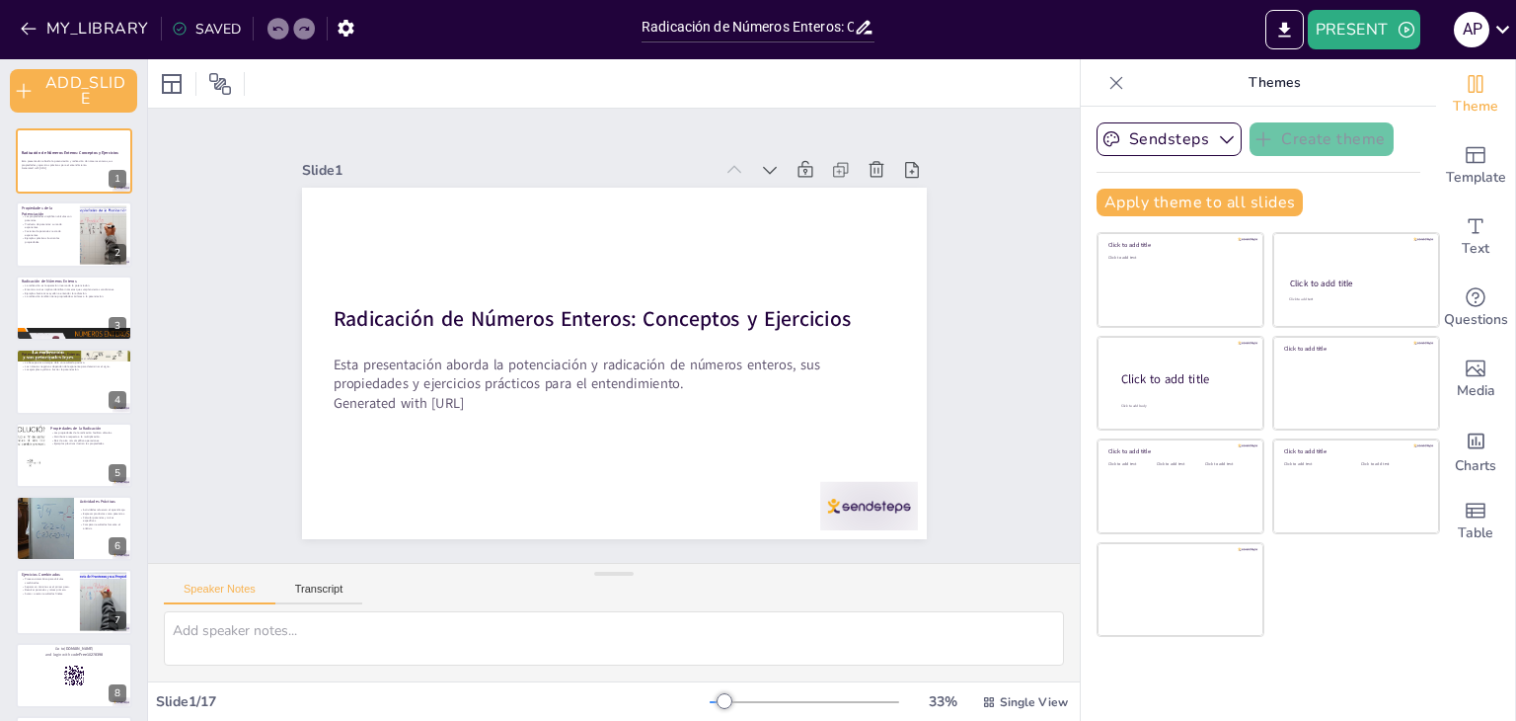
checkbox input "true"
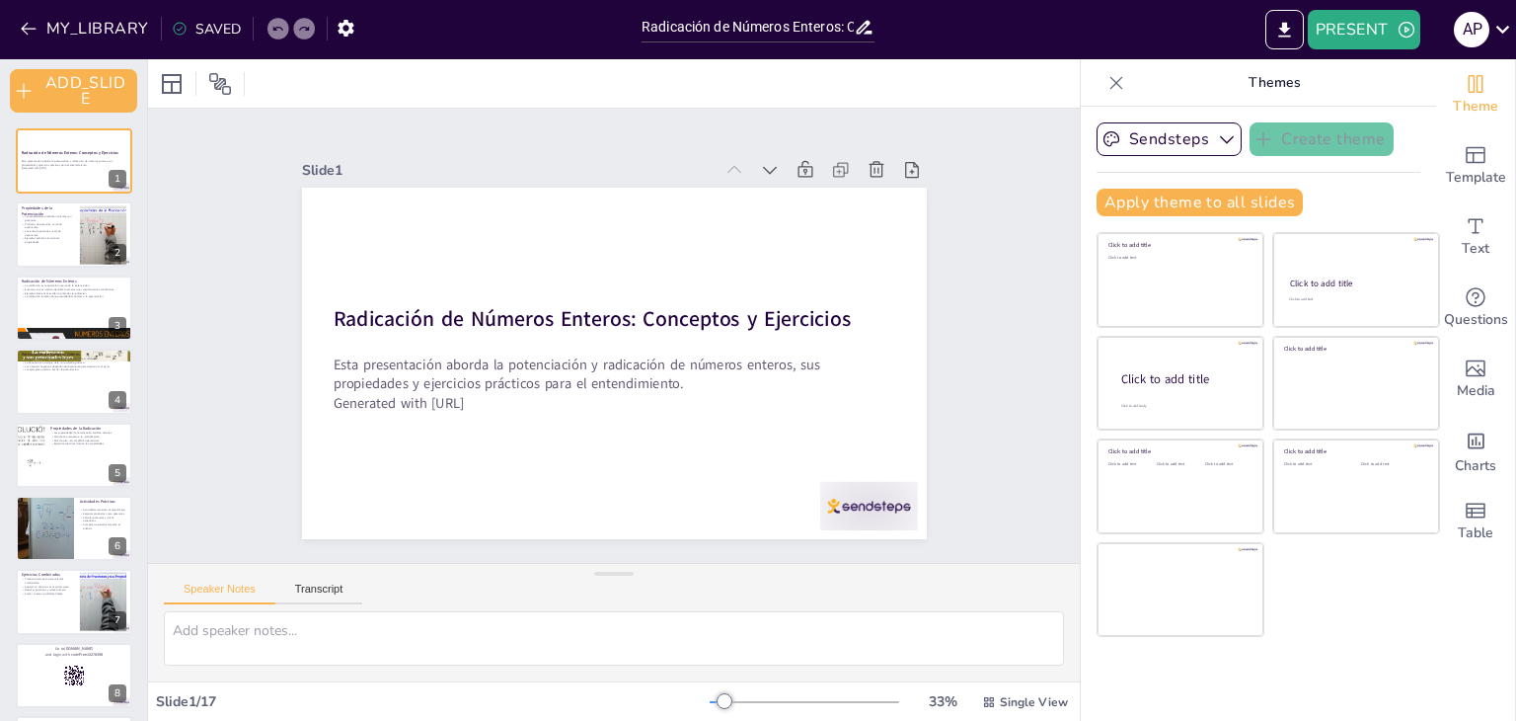
checkbox input "true"
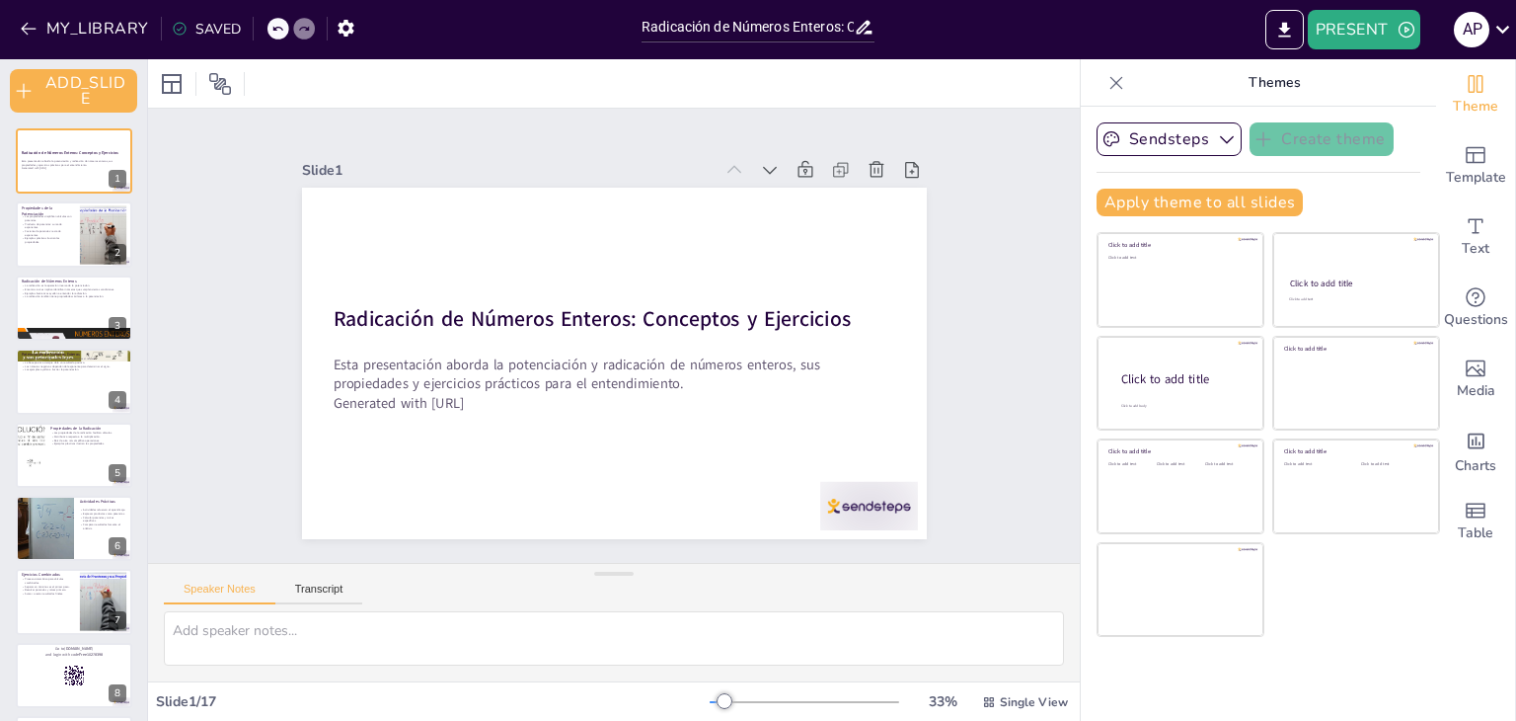
checkbox input "true"
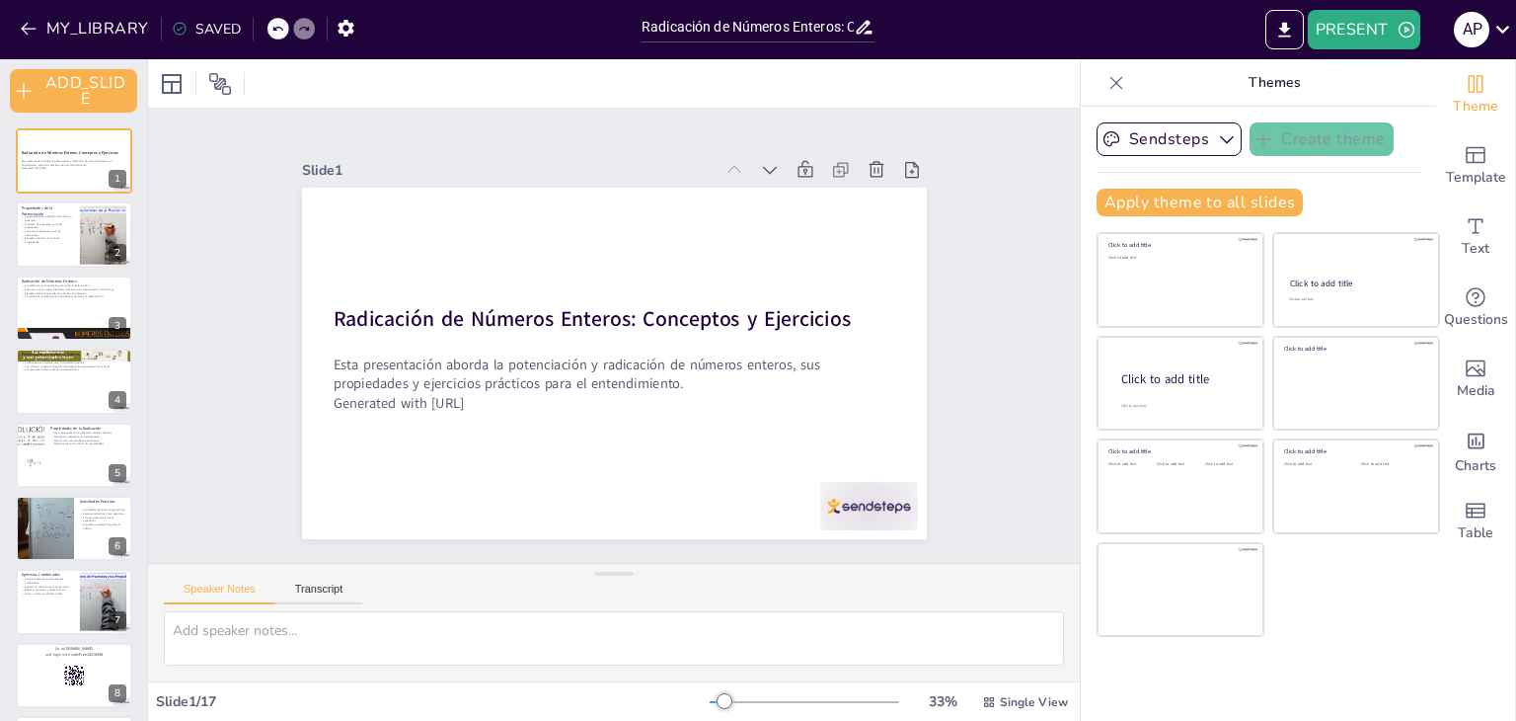
checkbox input "true"
